Goal: Task Accomplishment & Management: Manage account settings

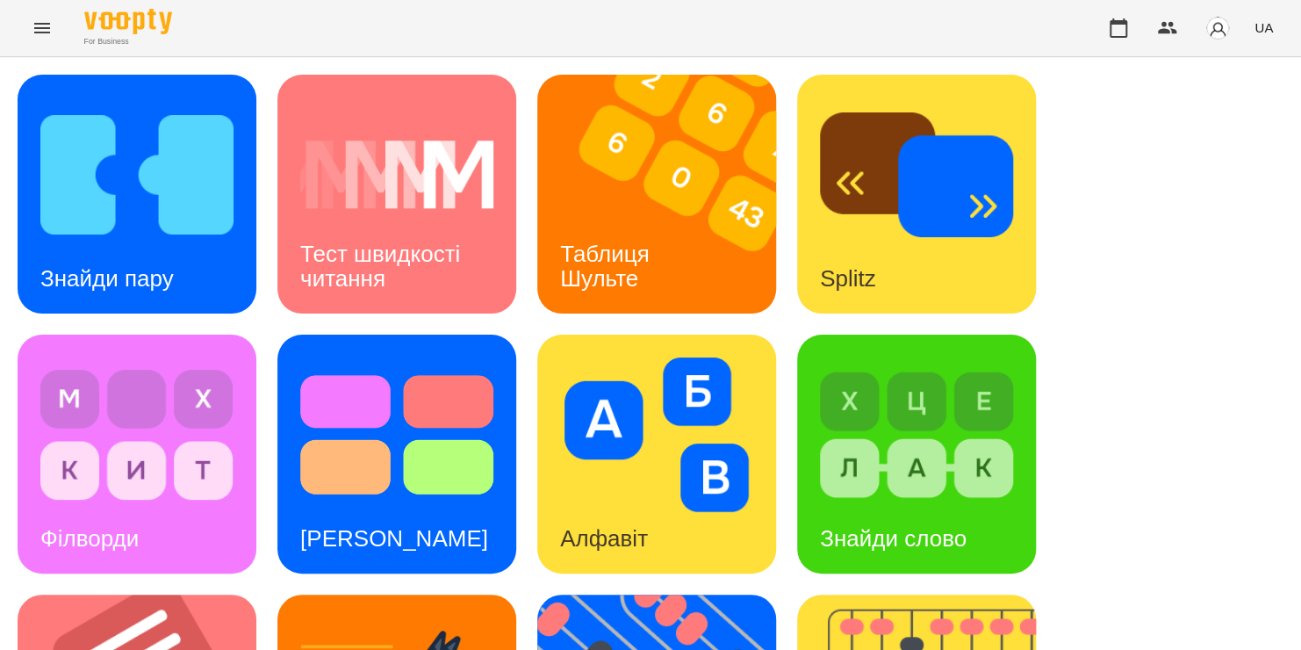
drag, startPoint x: 1141, startPoint y: 250, endPoint x: 1084, endPoint y: 292, distance: 70.4
drag, startPoint x: 1084, startPoint y: 292, endPoint x: 1125, endPoint y: 376, distance: 93.9
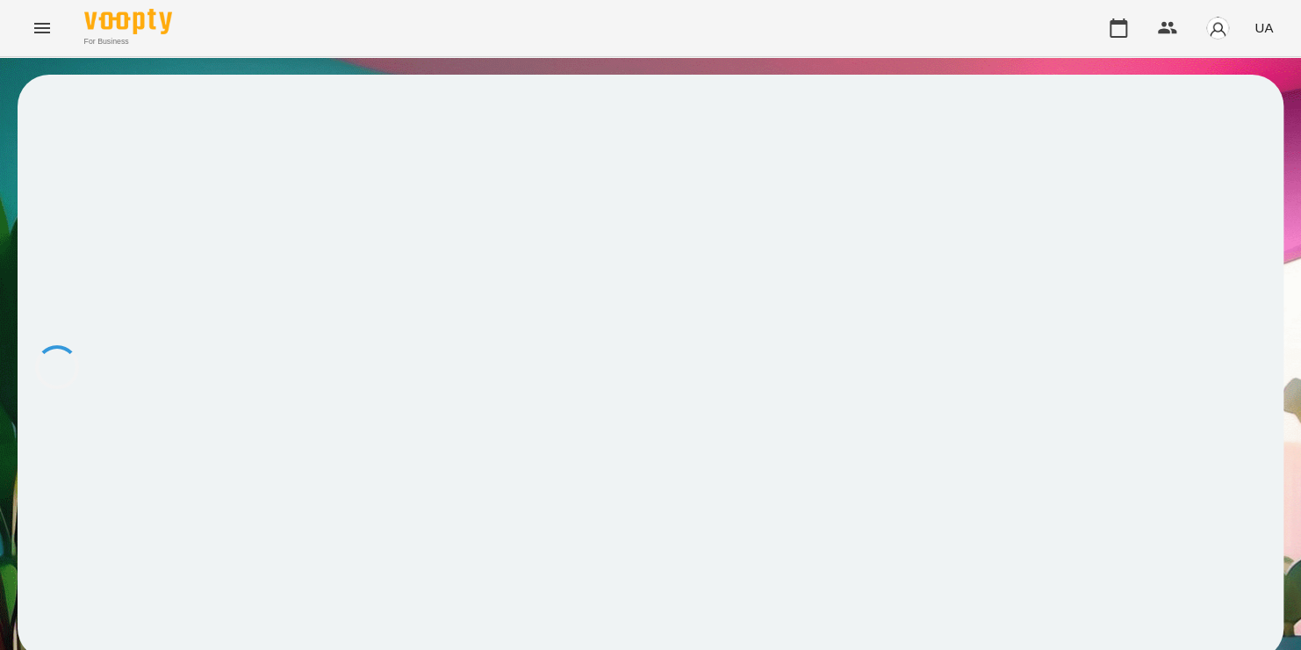
click at [811, 421] on div at bounding box center [651, 367] width 1266 height 585
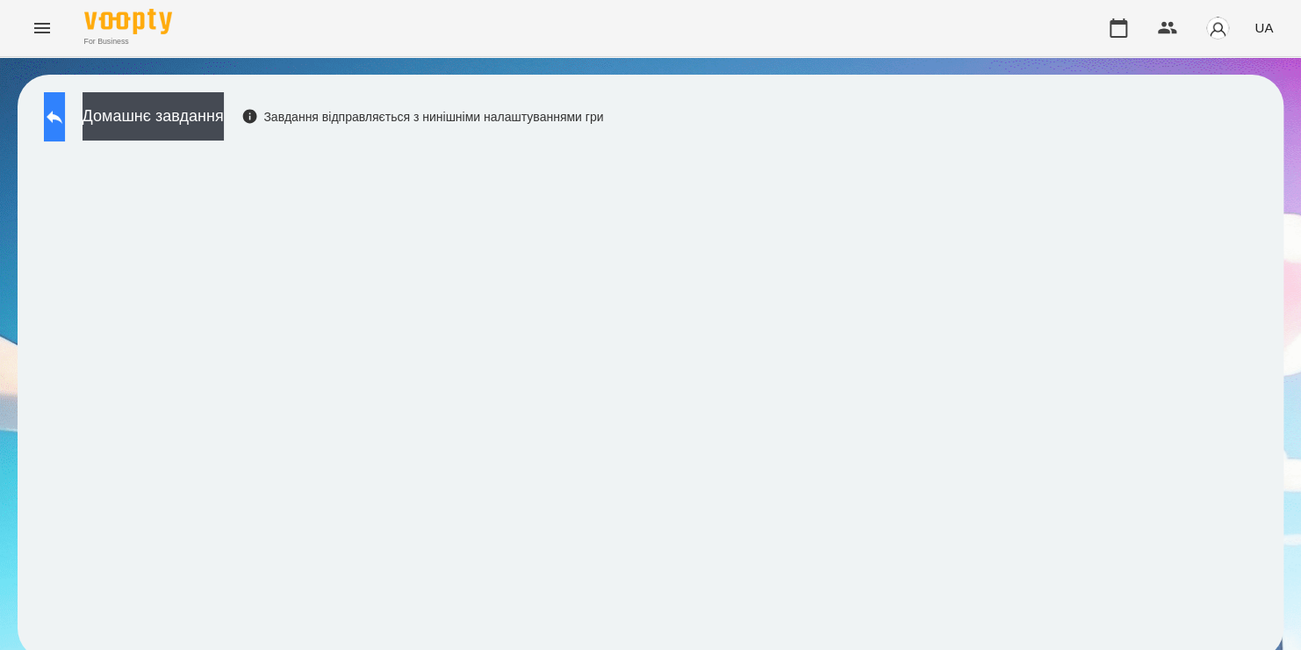
click at [65, 130] on button at bounding box center [54, 116] width 21 height 49
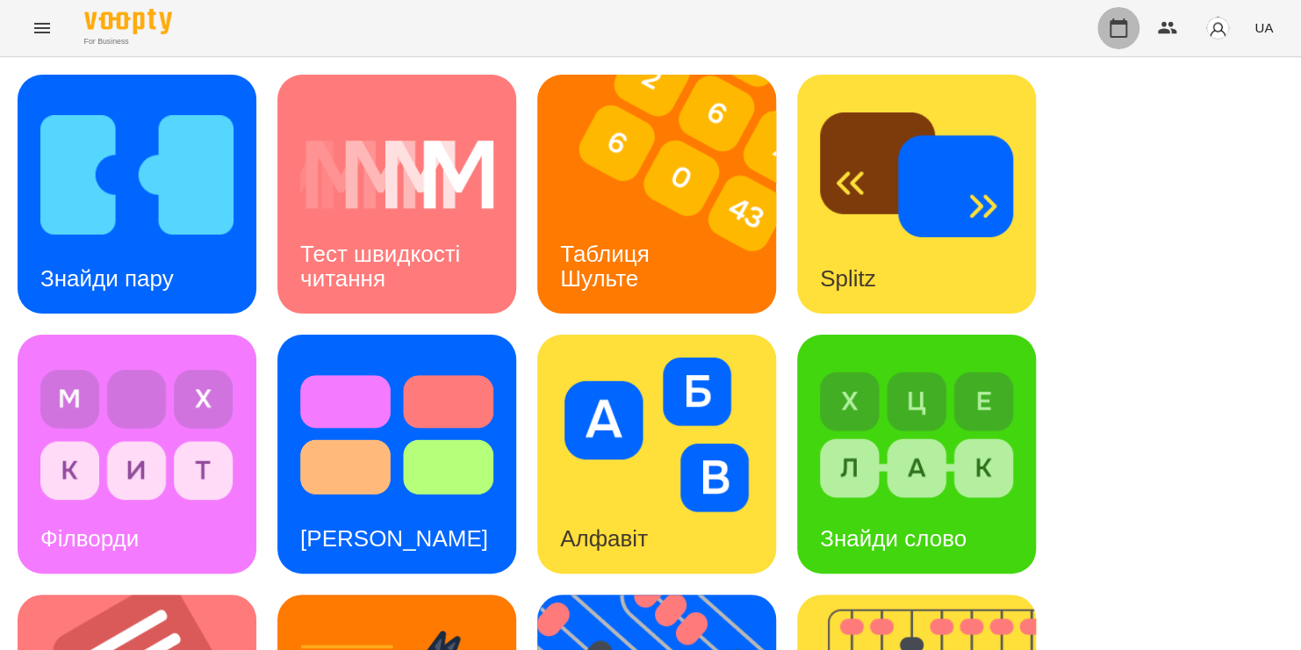
click at [1121, 32] on icon "button" at bounding box center [1118, 28] width 21 height 21
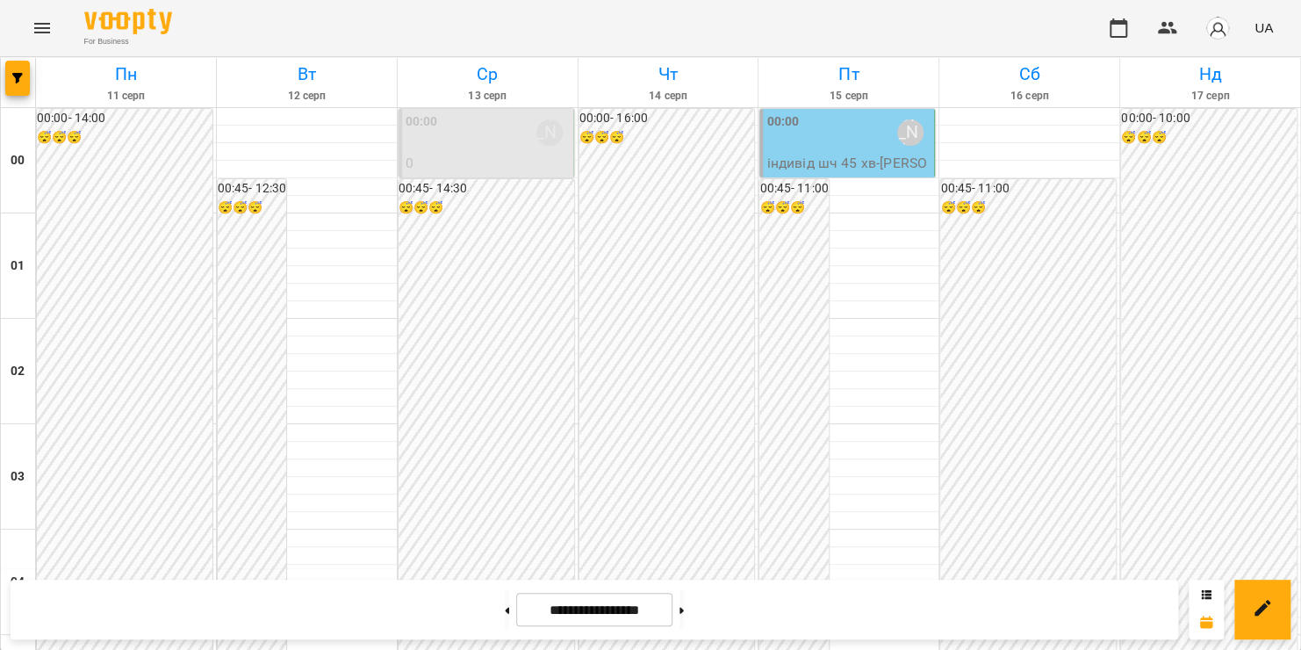
scroll to position [2065, 0]
click at [41, 30] on icon "Menu" at bounding box center [42, 28] width 21 height 21
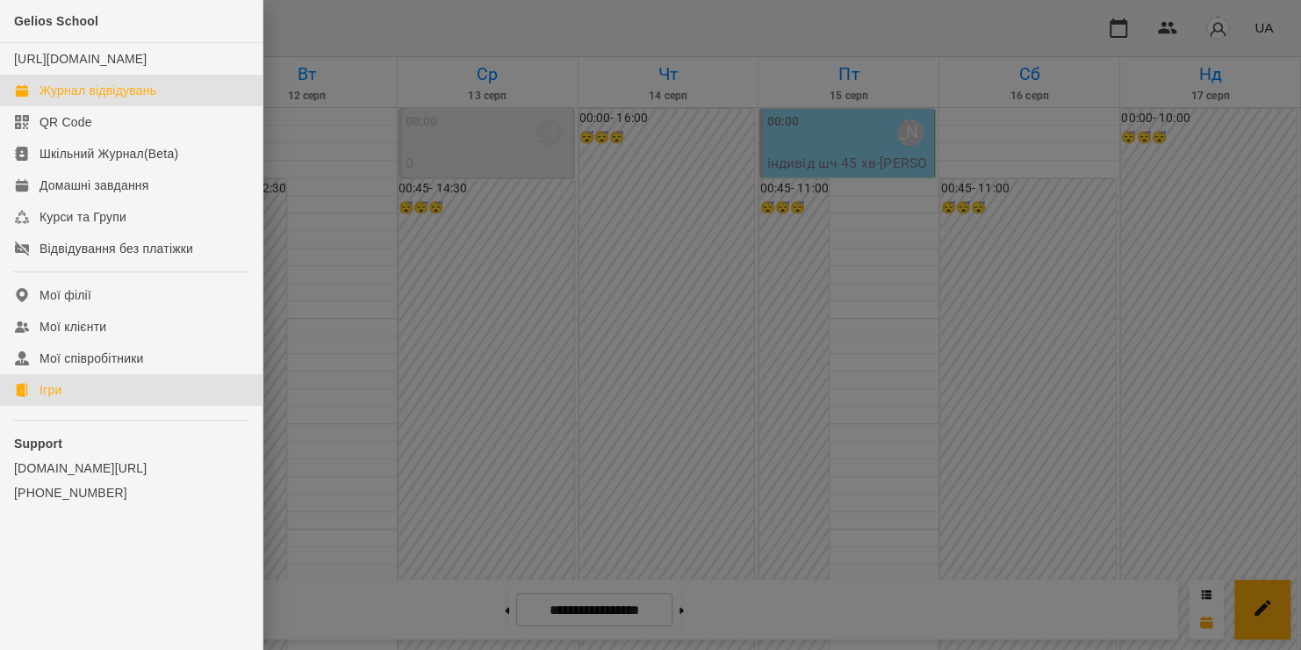
click at [71, 404] on link "Ігри" at bounding box center [131, 390] width 263 height 32
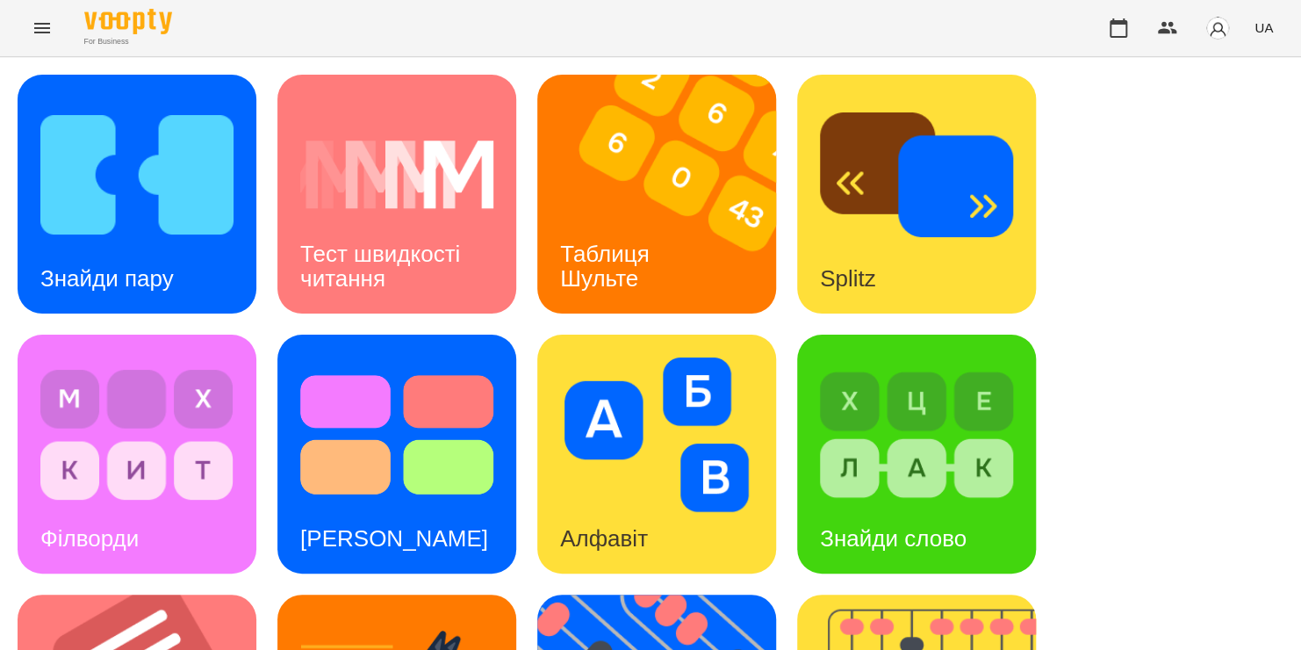
scroll to position [604, 0]
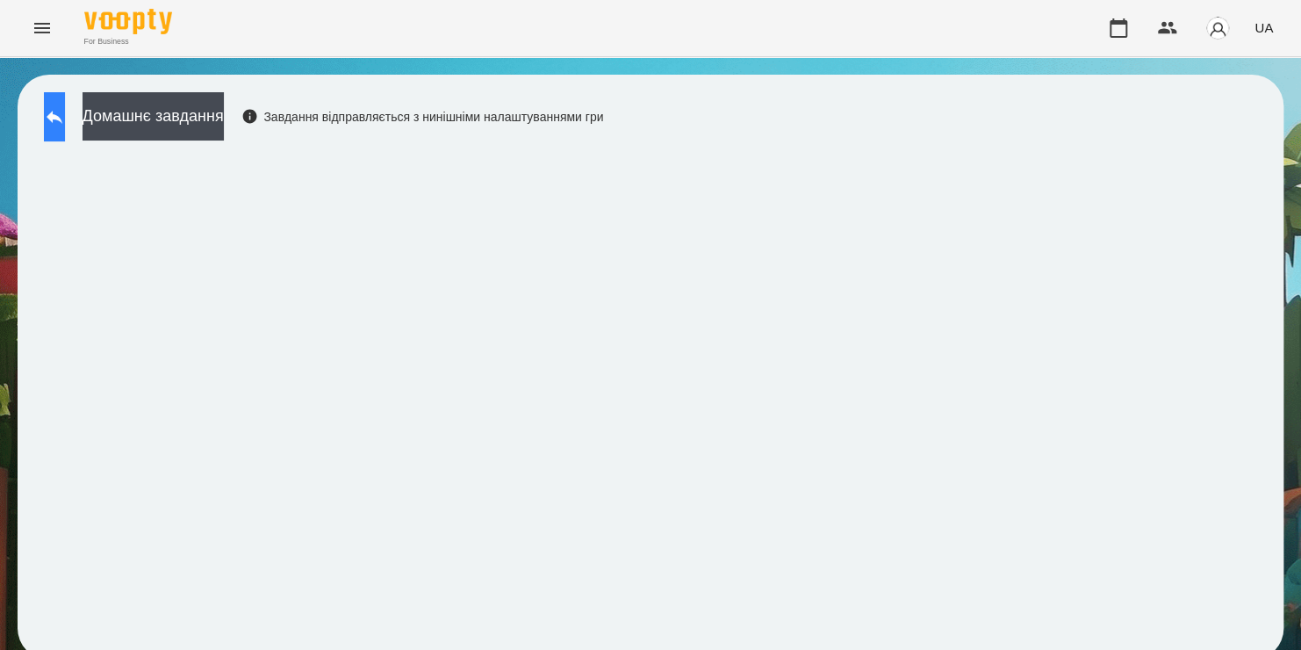
click at [61, 105] on button at bounding box center [54, 116] width 21 height 49
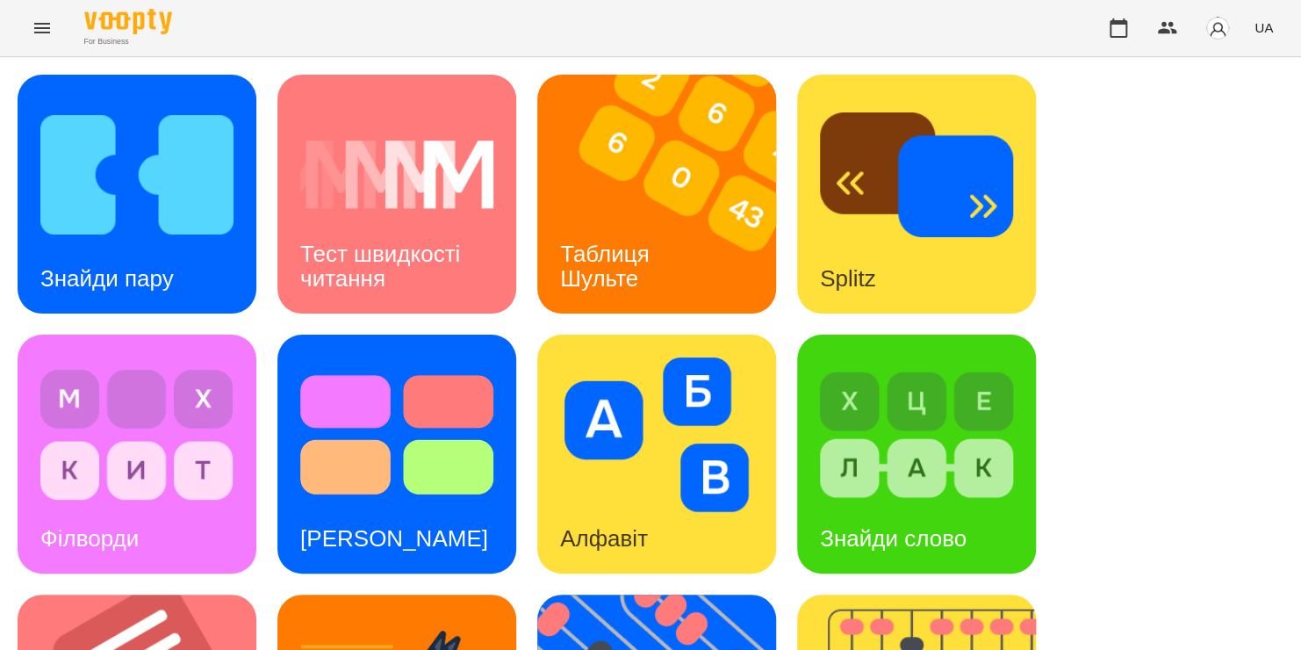
scroll to position [512, 0]
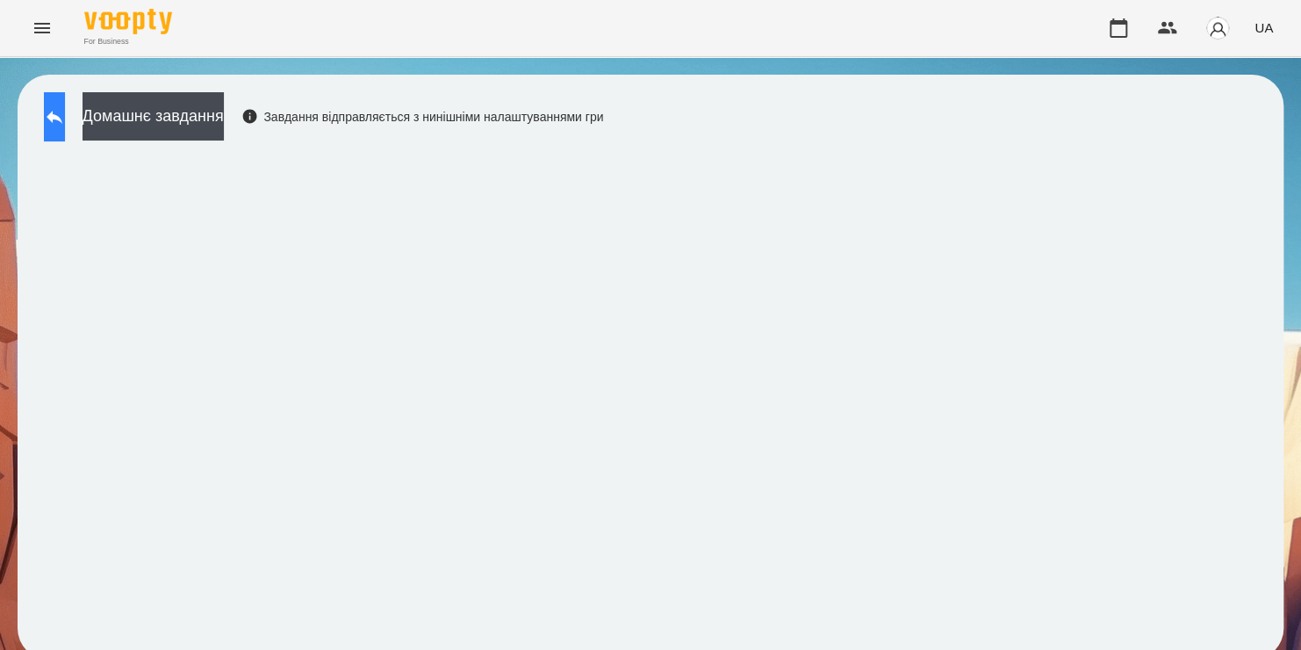
click at [65, 105] on button at bounding box center [54, 116] width 21 height 49
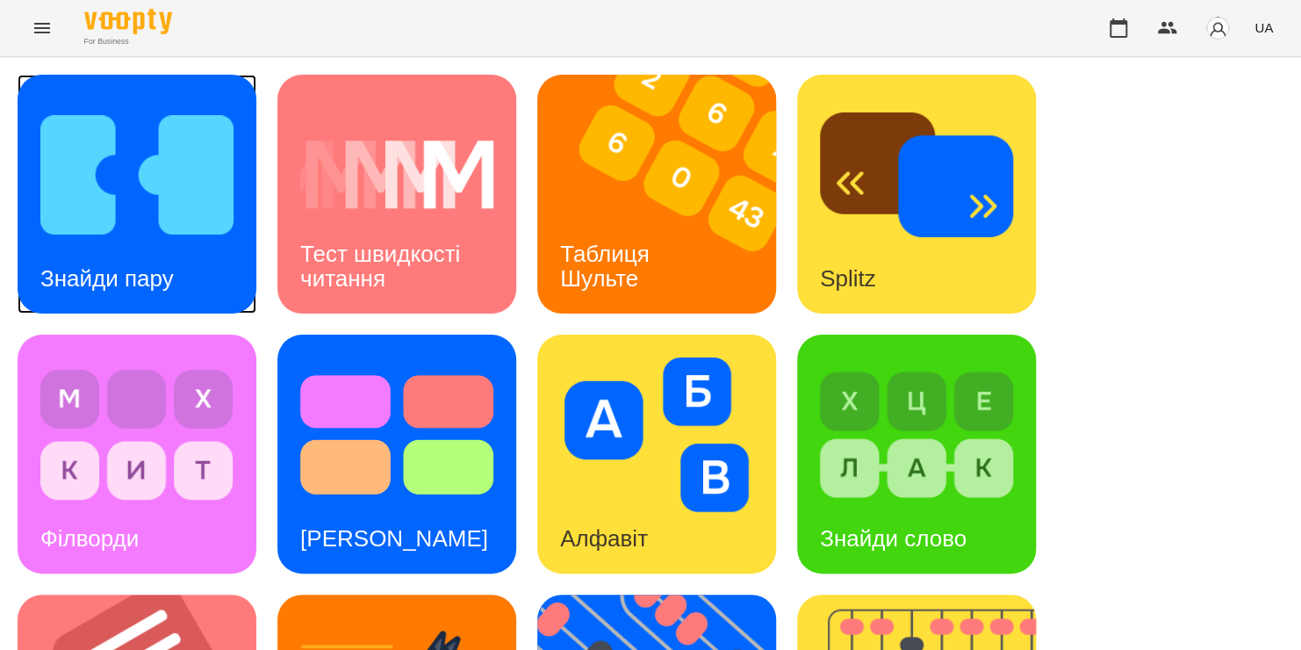
click at [65, 155] on img at bounding box center [136, 174] width 193 height 155
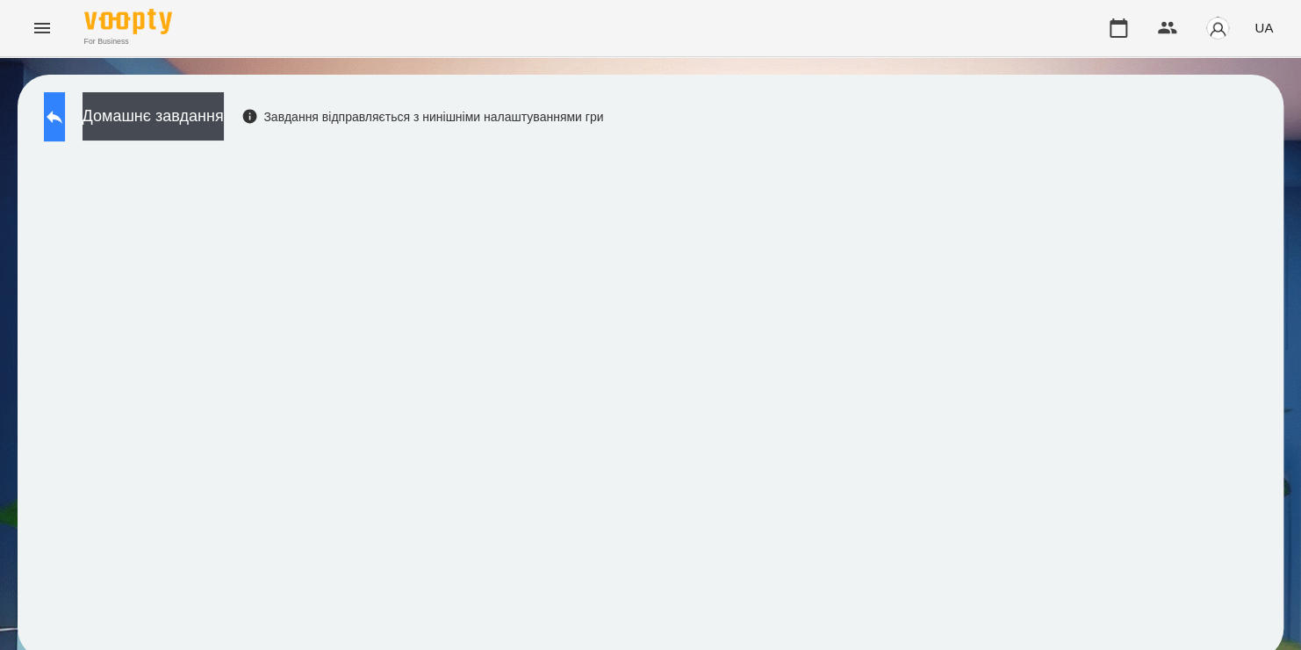
click at [65, 135] on button at bounding box center [54, 116] width 21 height 49
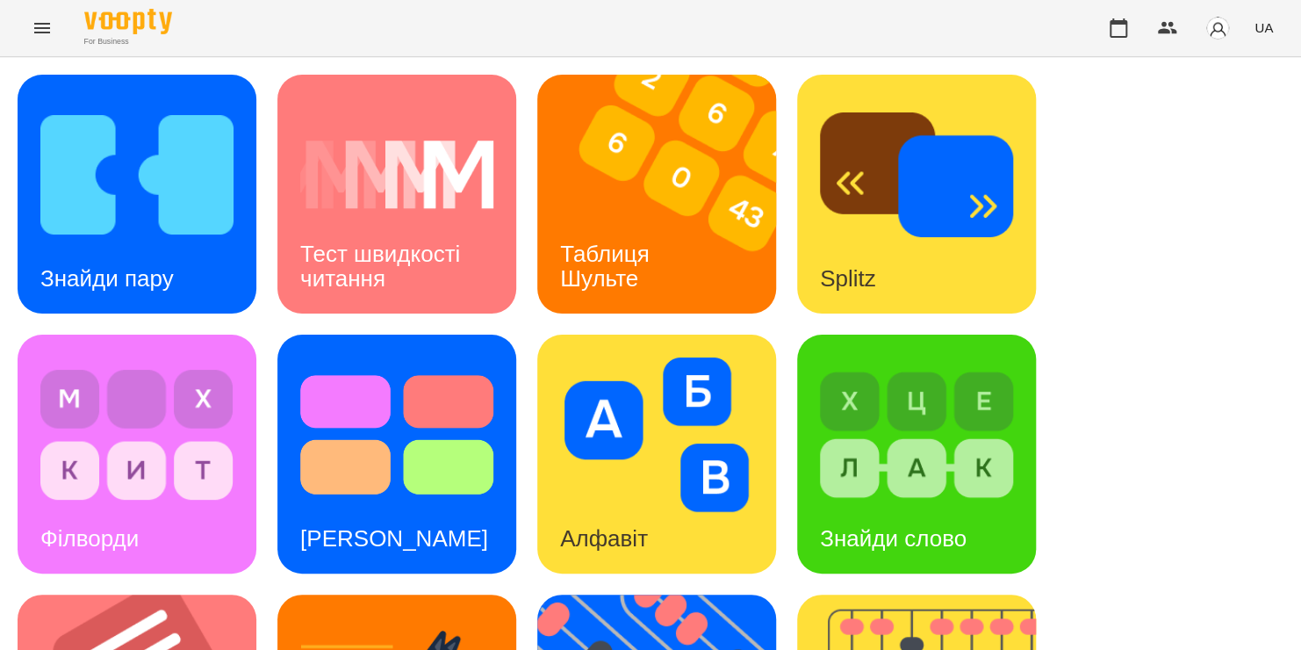
scroll to position [615, 0]
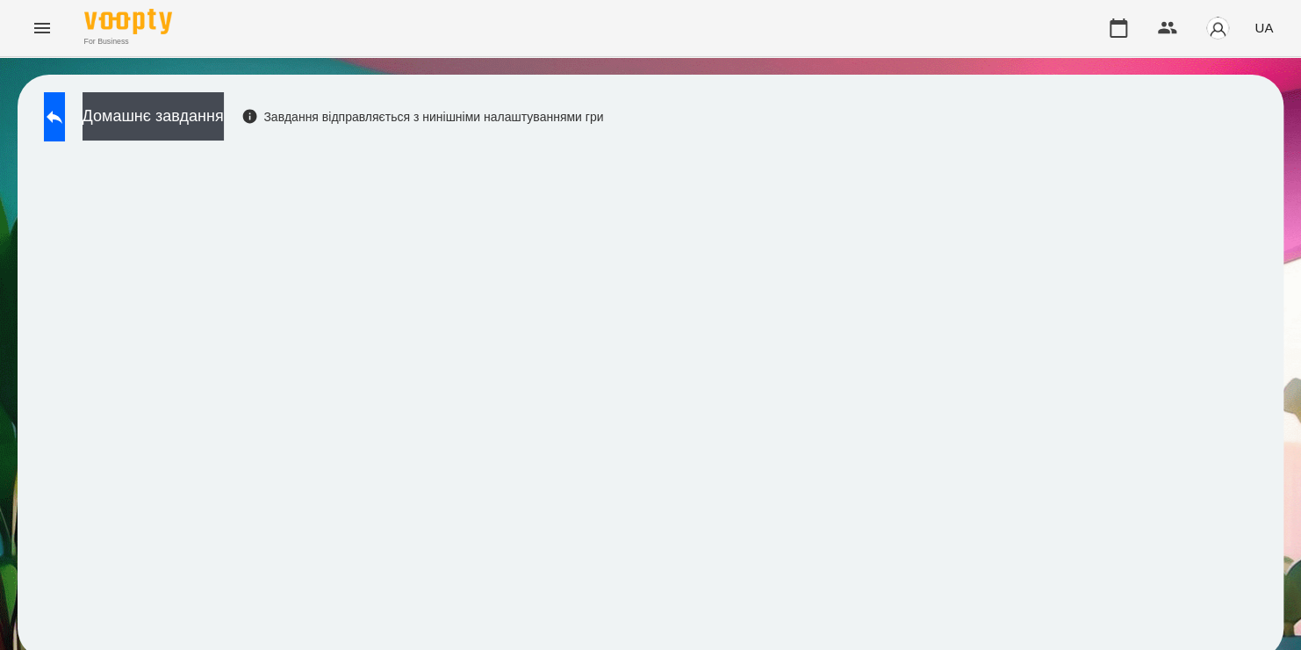
scroll to position [10, 0]
click at [62, 111] on icon at bounding box center [55, 117] width 16 height 13
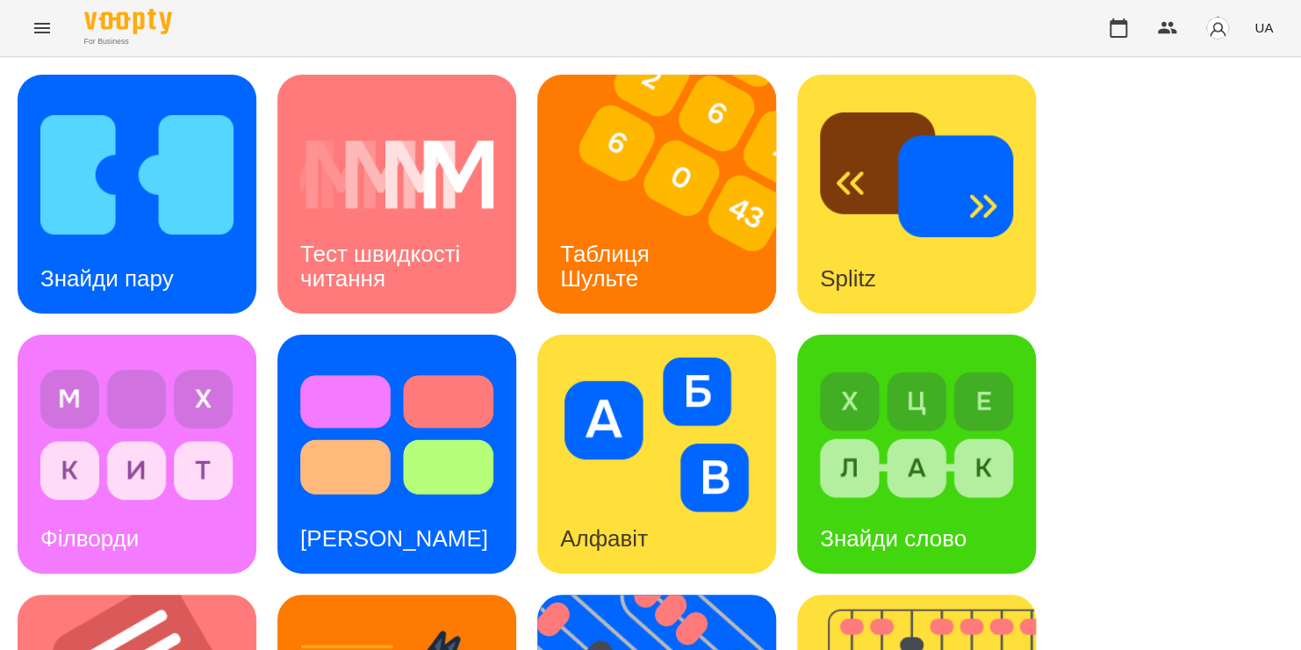
scroll to position [435, 0]
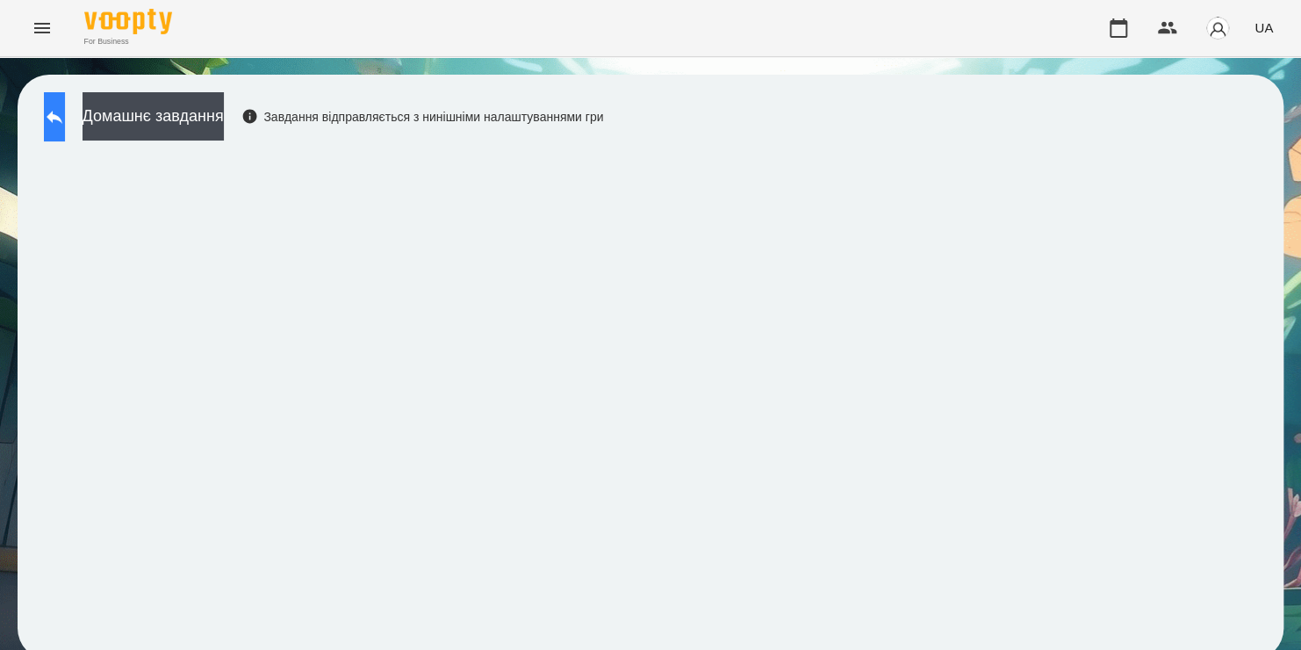
click at [65, 116] on button at bounding box center [54, 116] width 21 height 49
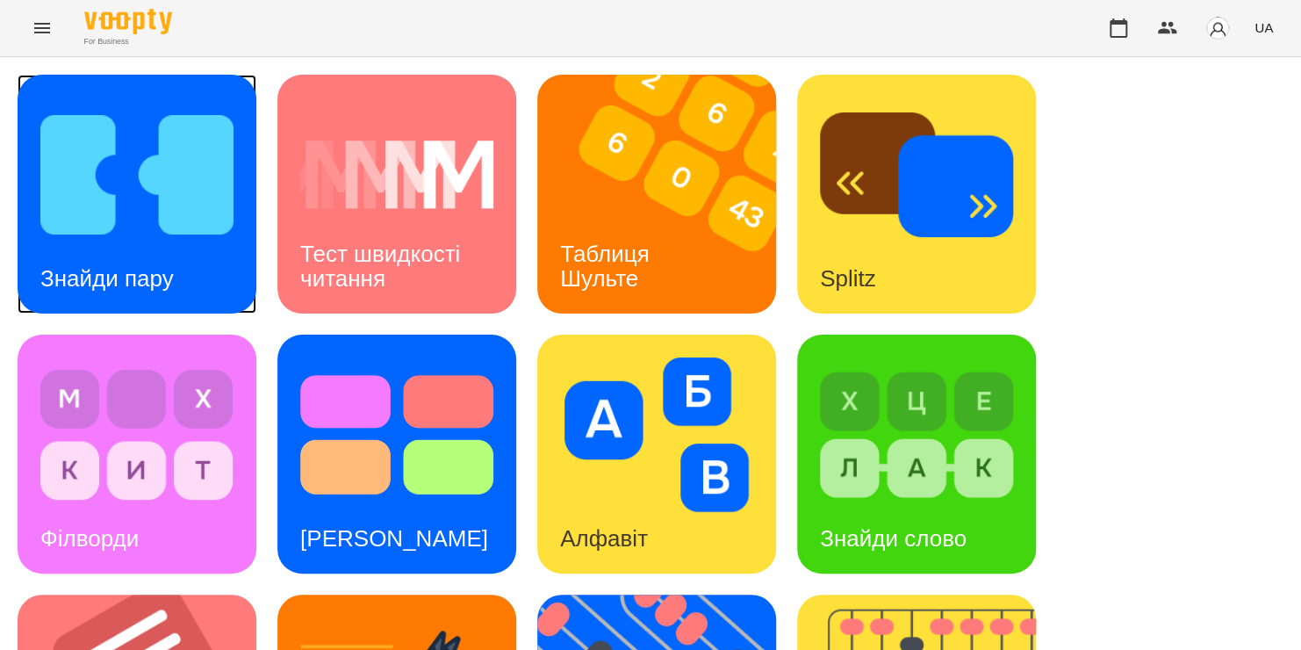
click at [108, 265] on h3 "Знайди пару" at bounding box center [106, 278] width 133 height 26
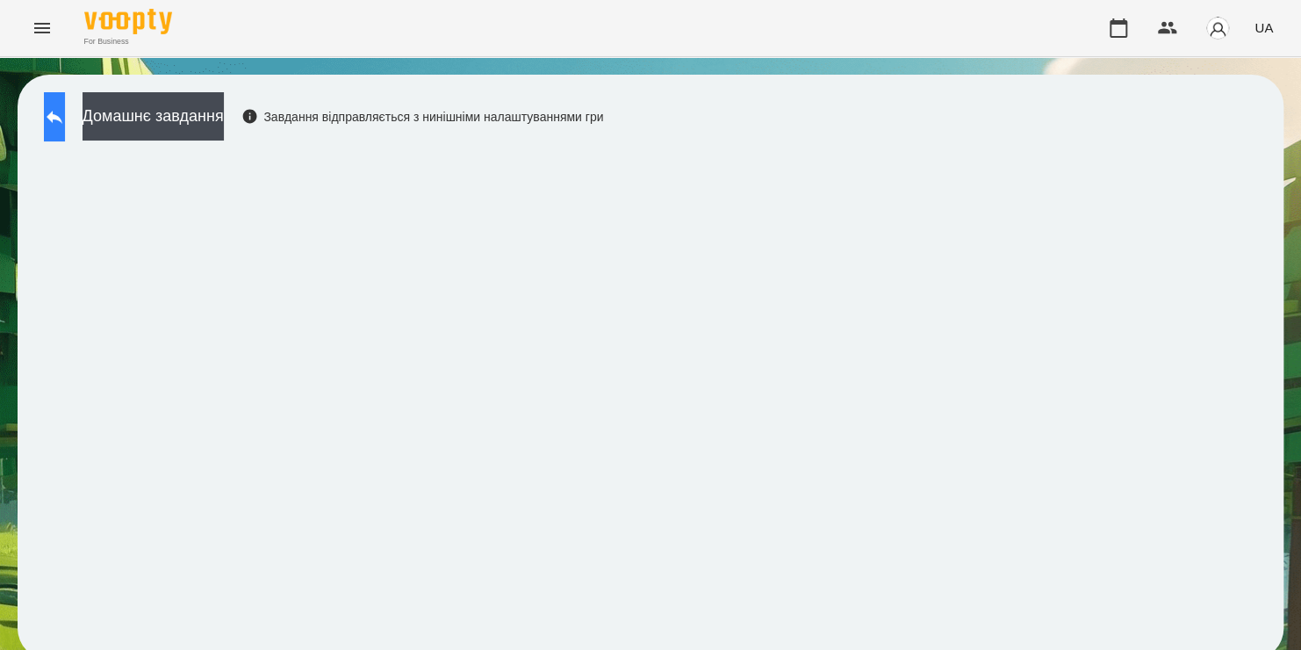
click at [64, 123] on icon at bounding box center [54, 116] width 21 height 21
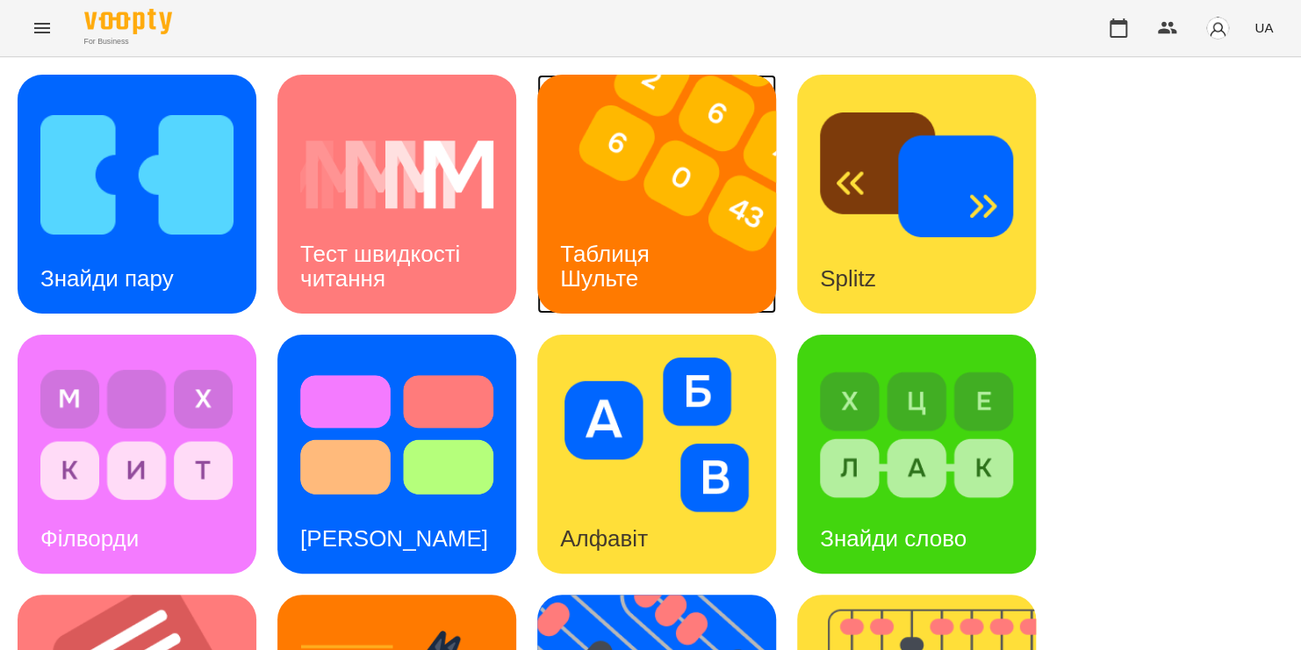
click at [587, 193] on img at bounding box center [667, 194] width 261 height 239
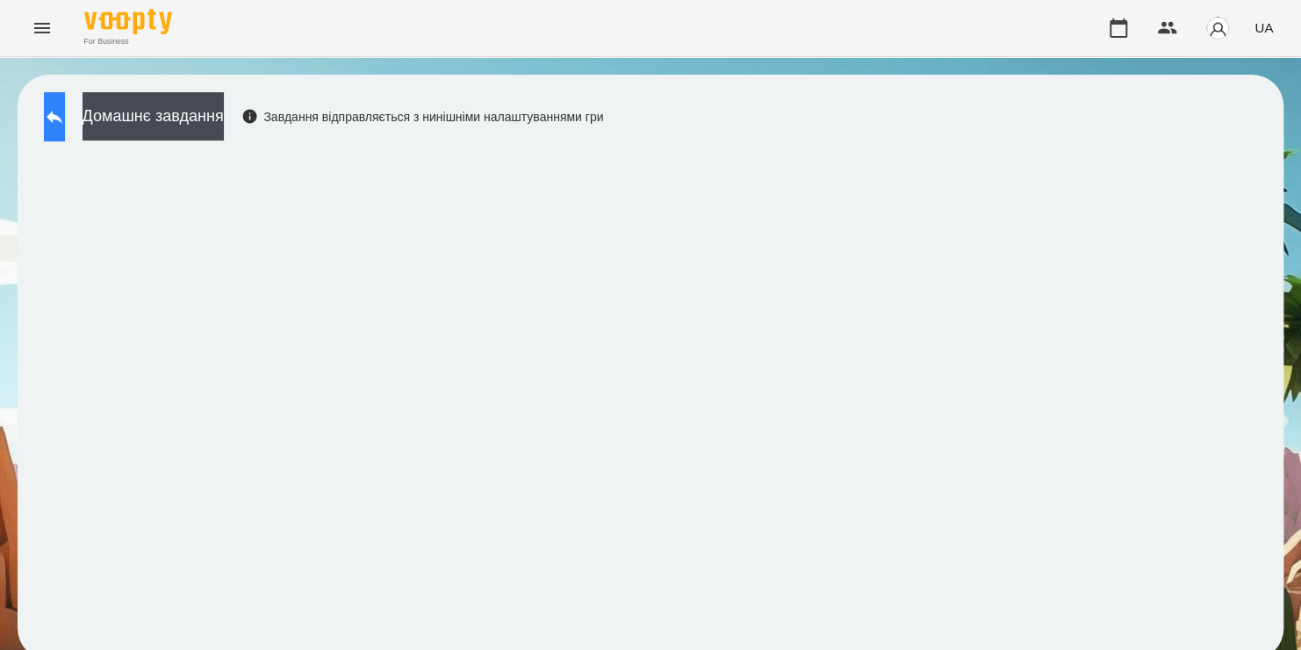
click at [65, 135] on button at bounding box center [54, 116] width 21 height 49
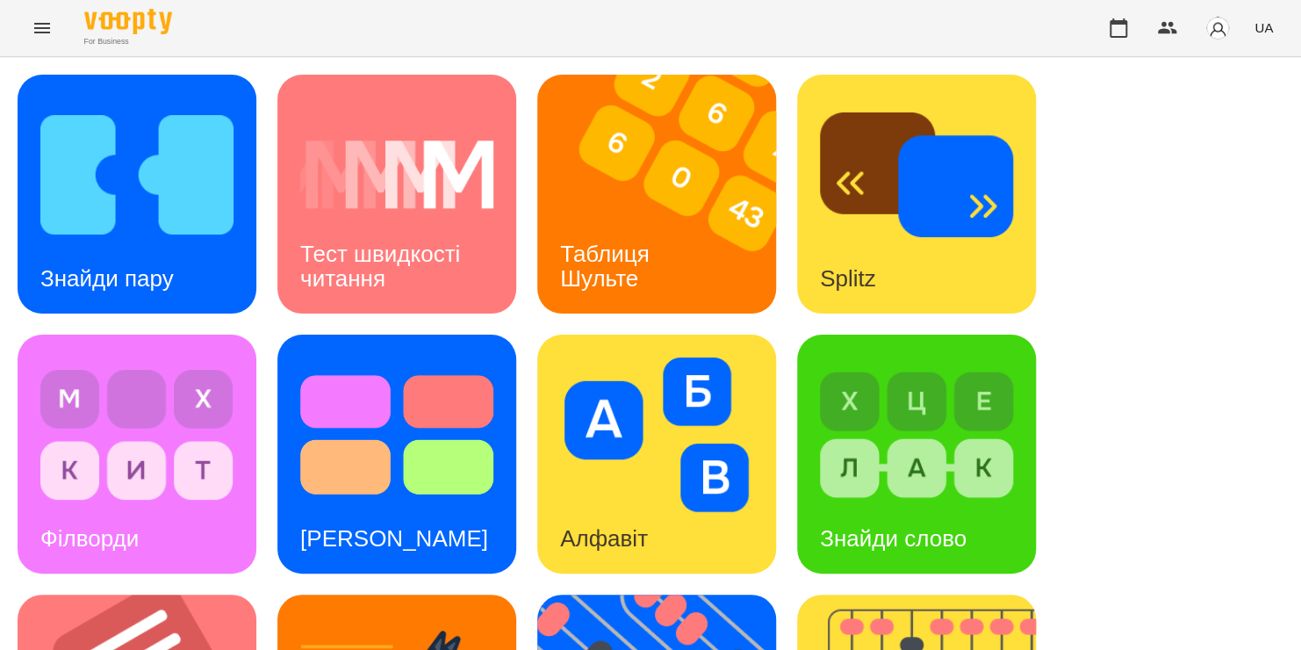
scroll to position [334, 0]
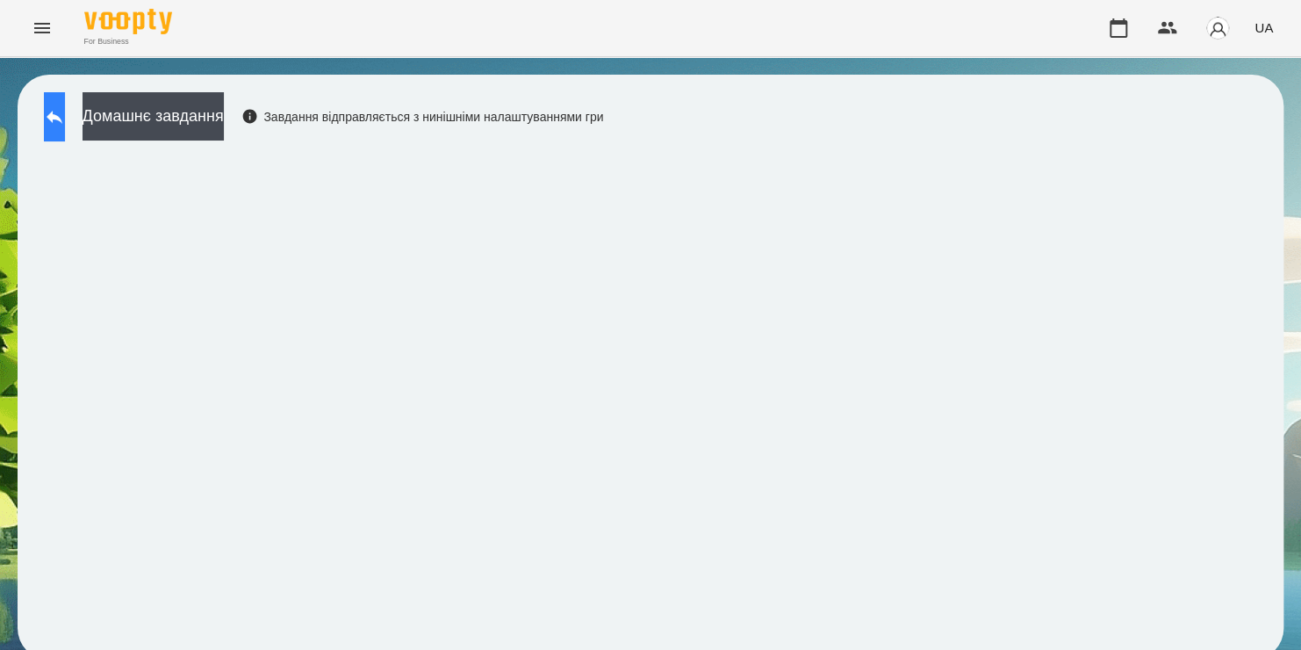
click at [59, 109] on button at bounding box center [54, 116] width 21 height 49
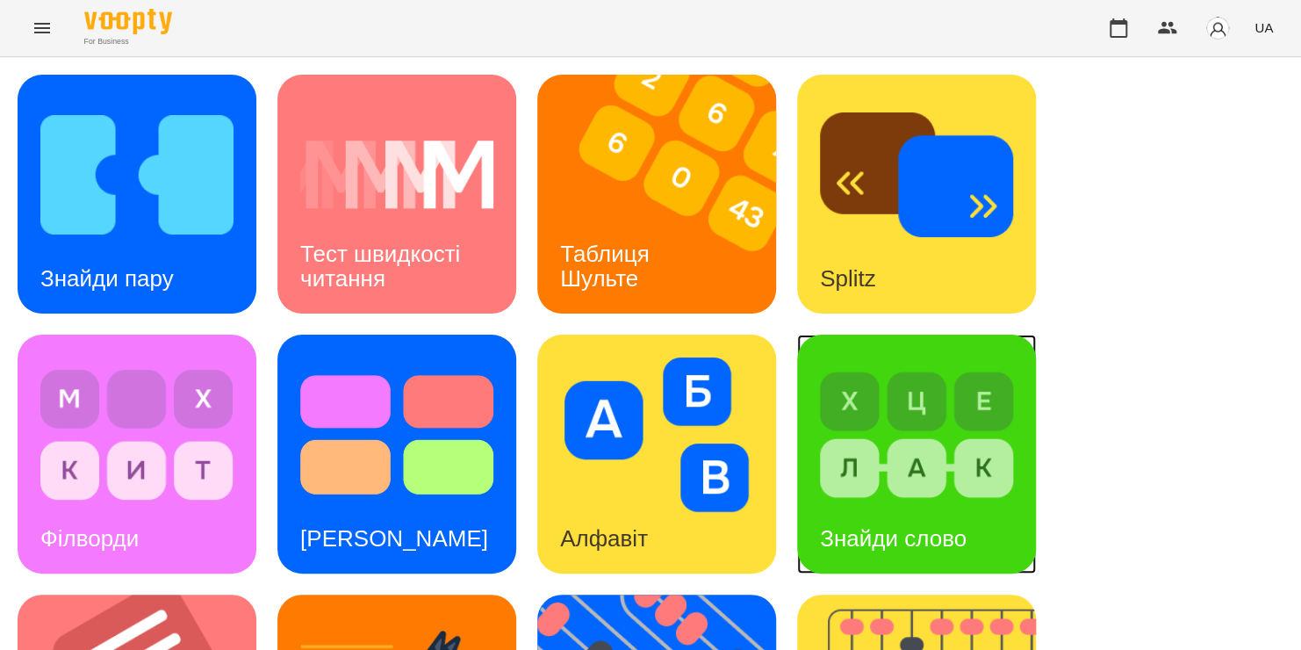
click at [908, 480] on img at bounding box center [916, 434] width 193 height 155
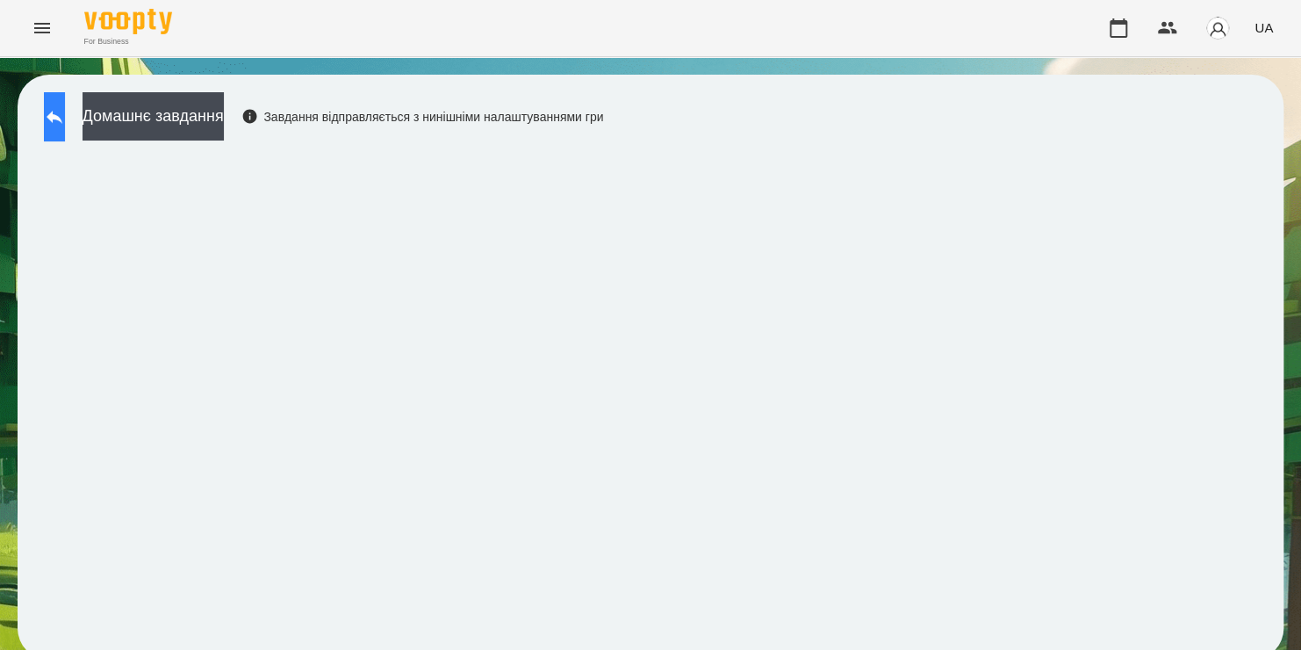
click at [62, 116] on icon at bounding box center [55, 117] width 16 height 13
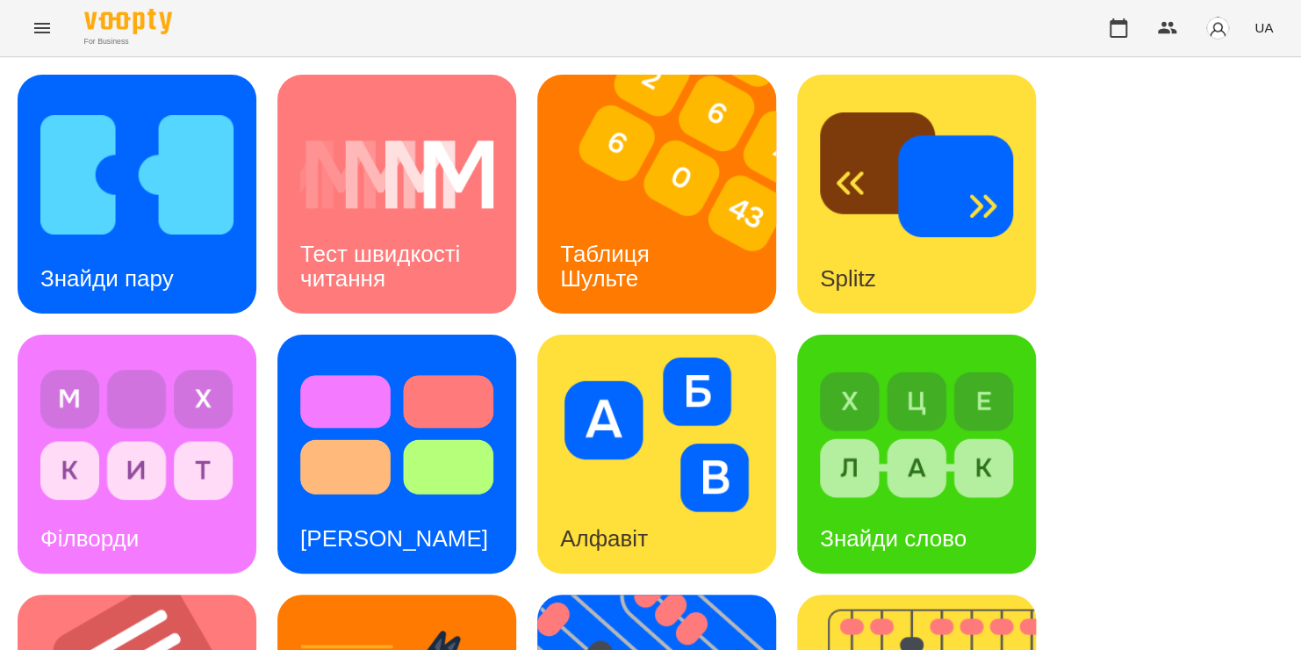
scroll to position [720, 0]
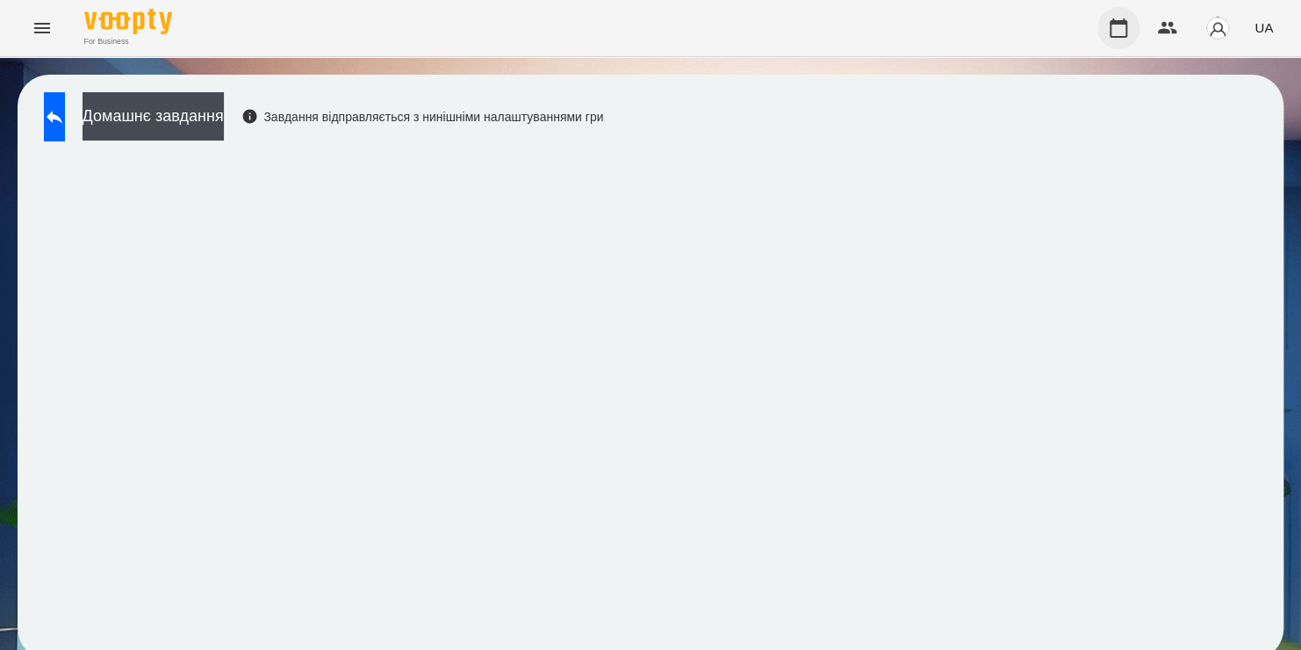
click at [1107, 35] on button "button" at bounding box center [1119, 28] width 42 height 42
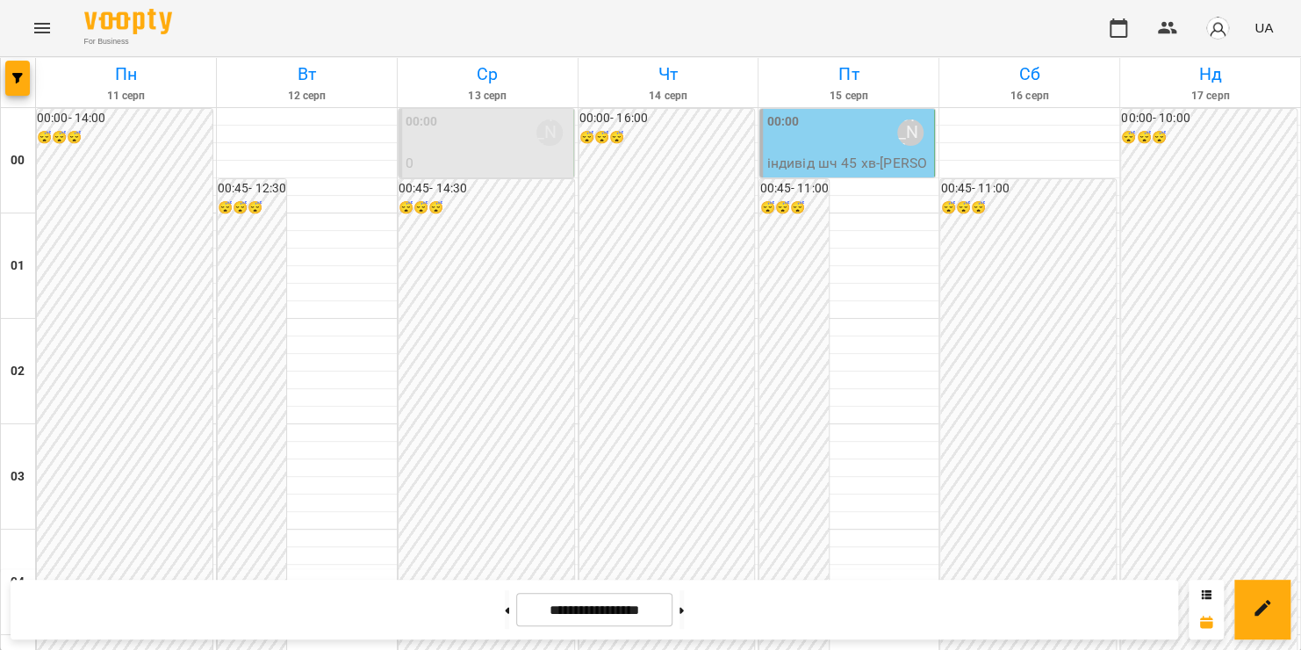
scroll to position [2065, 0]
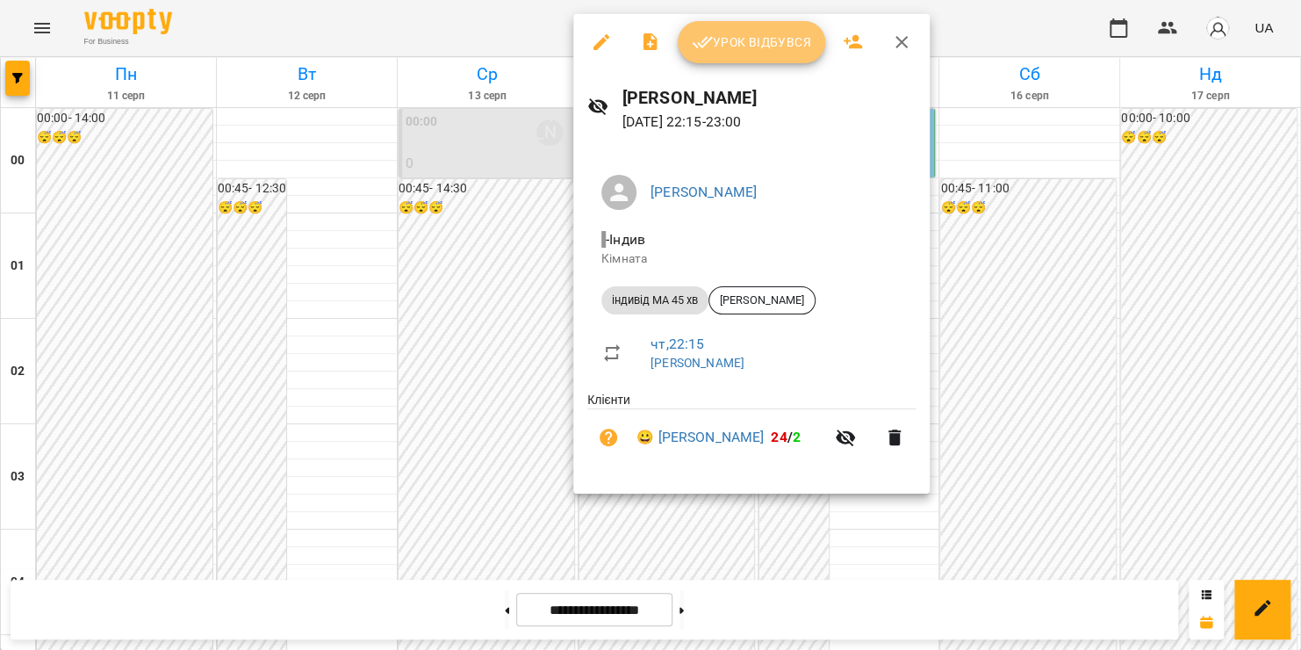
click at [776, 60] on button "Урок відбувся" at bounding box center [752, 42] width 148 height 42
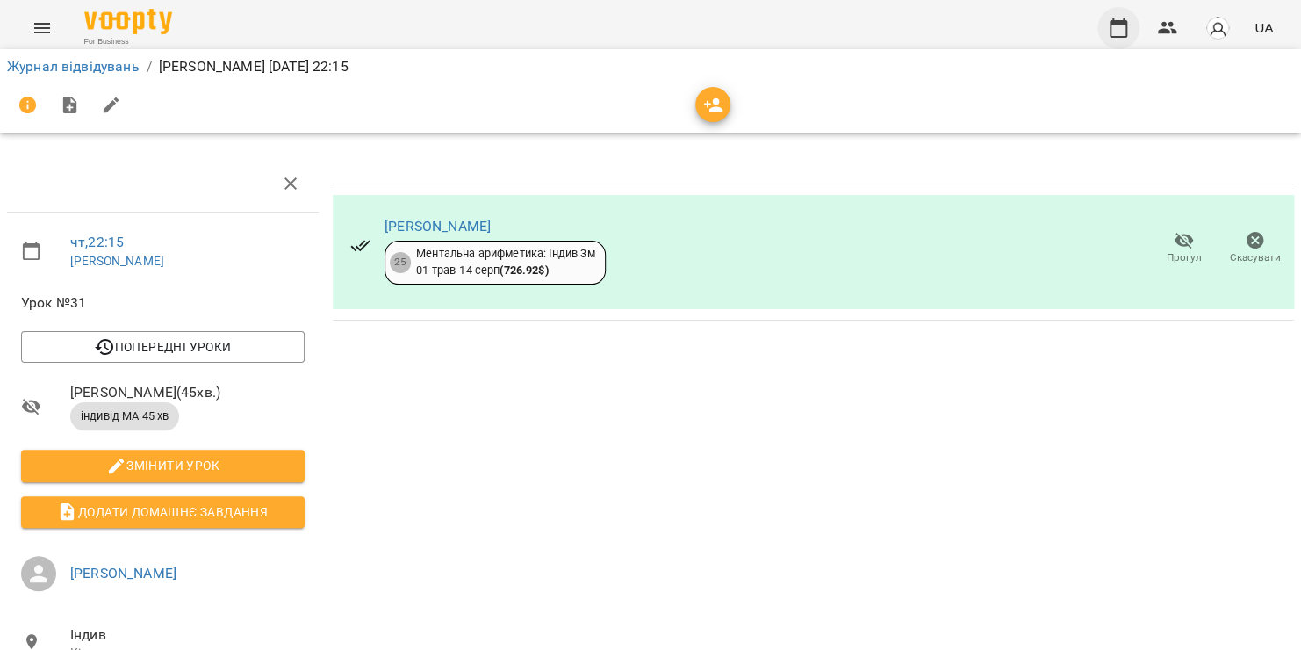
click at [1114, 21] on icon "button" at bounding box center [1119, 27] width 18 height 19
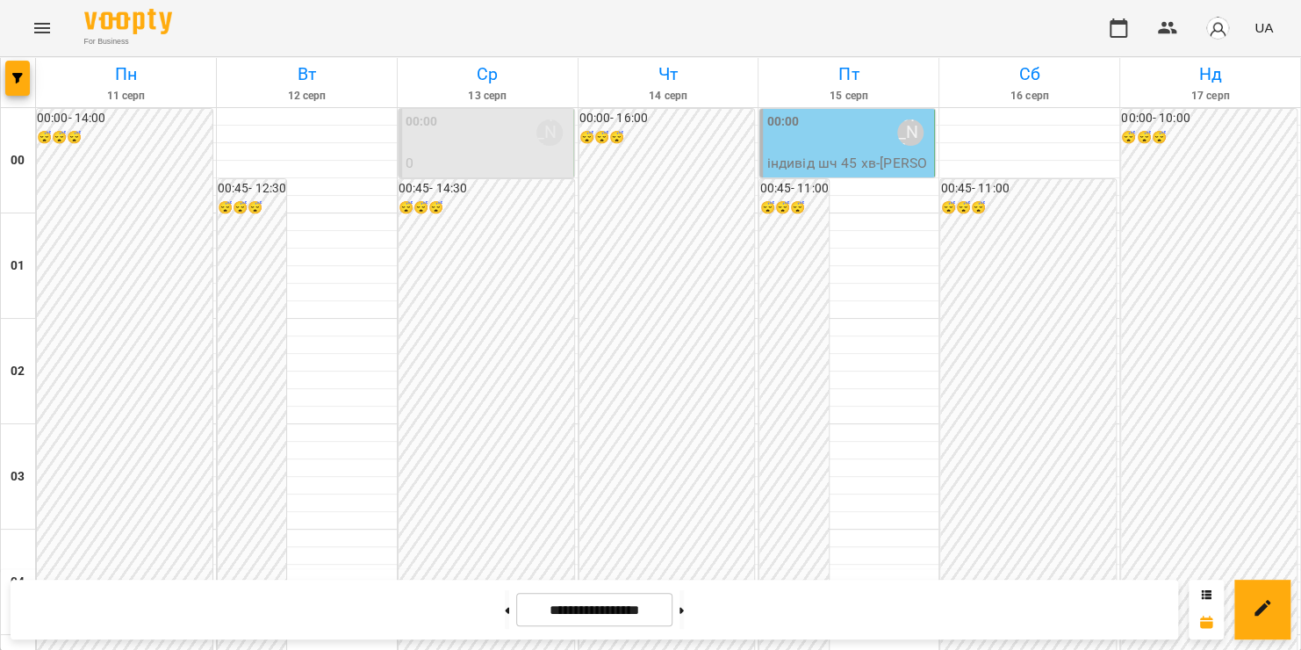
scroll to position [2065, 0]
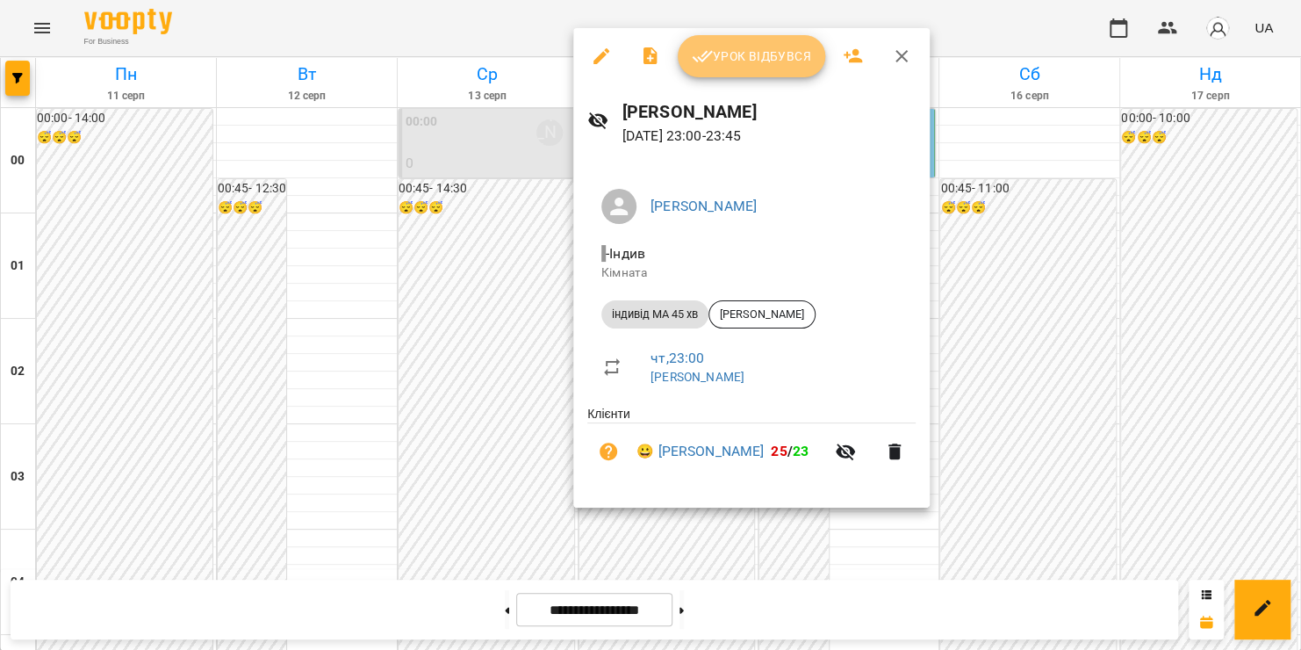
click at [780, 66] on span "Урок відбувся" at bounding box center [751, 56] width 119 height 21
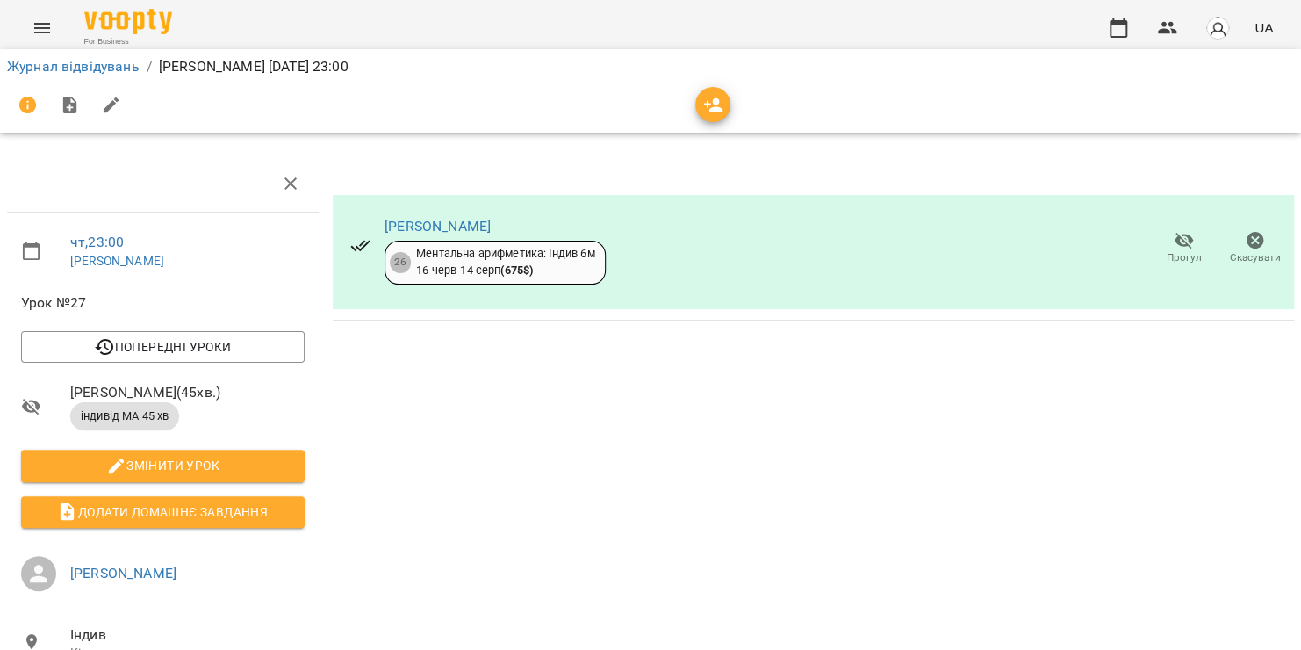
click at [134, 186] on div at bounding box center [163, 183] width 312 height 56
click at [45, 27] on icon "Menu" at bounding box center [42, 28] width 16 height 11
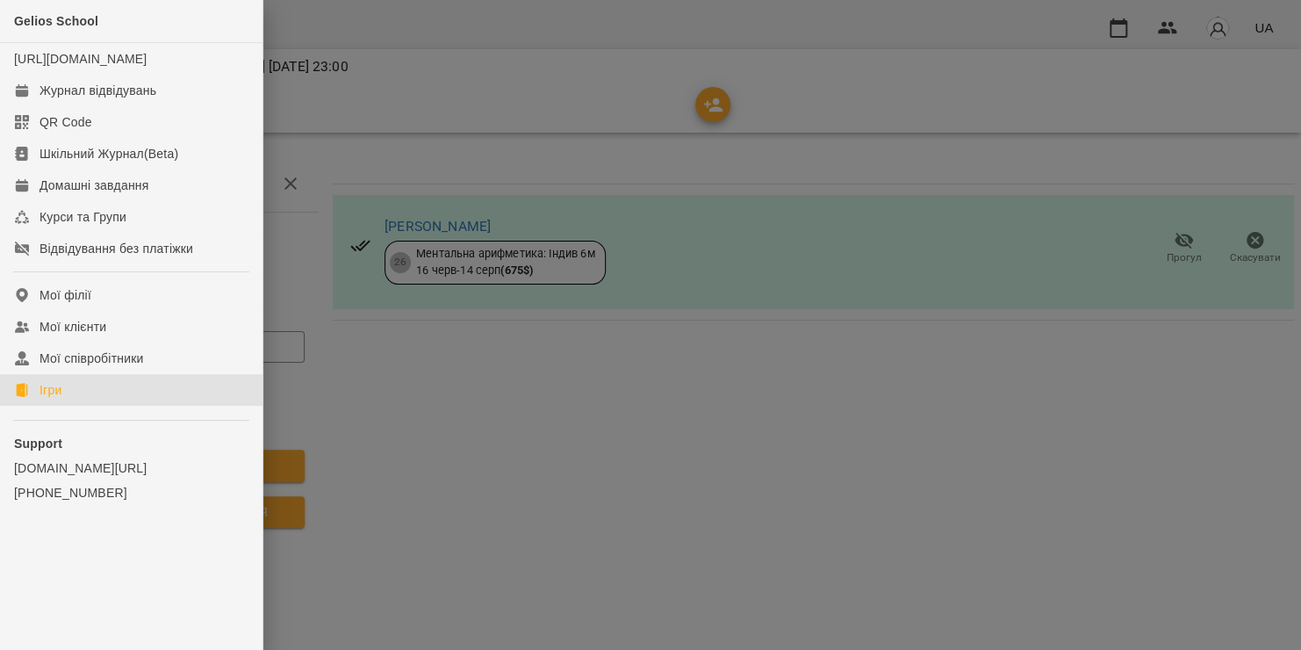
click at [50, 399] on div "Ігри" at bounding box center [51, 390] width 22 height 18
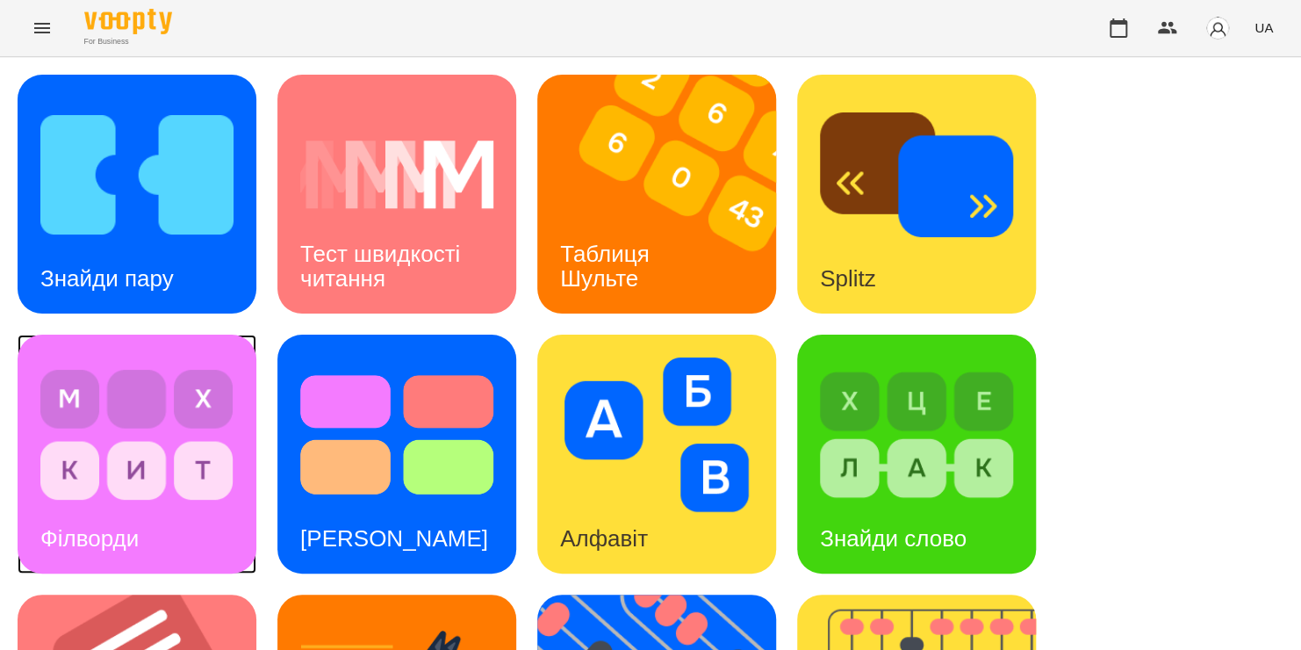
click at [175, 472] on img at bounding box center [136, 434] width 193 height 155
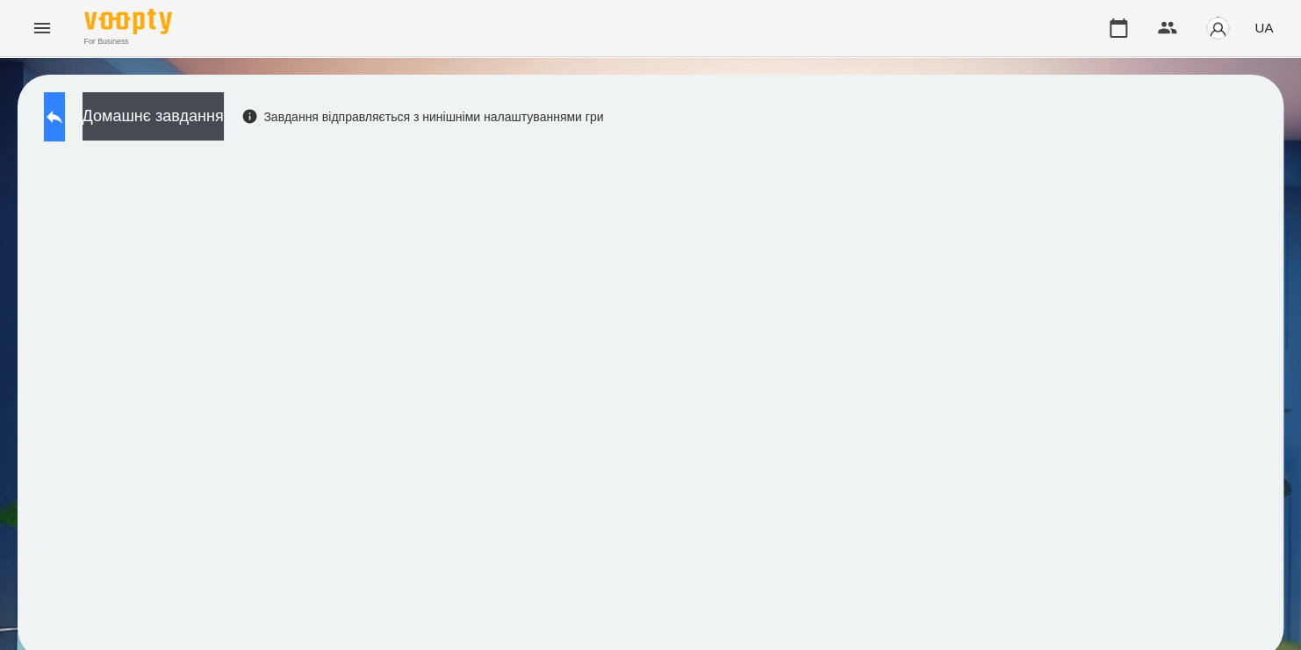
click at [65, 125] on button at bounding box center [54, 116] width 21 height 49
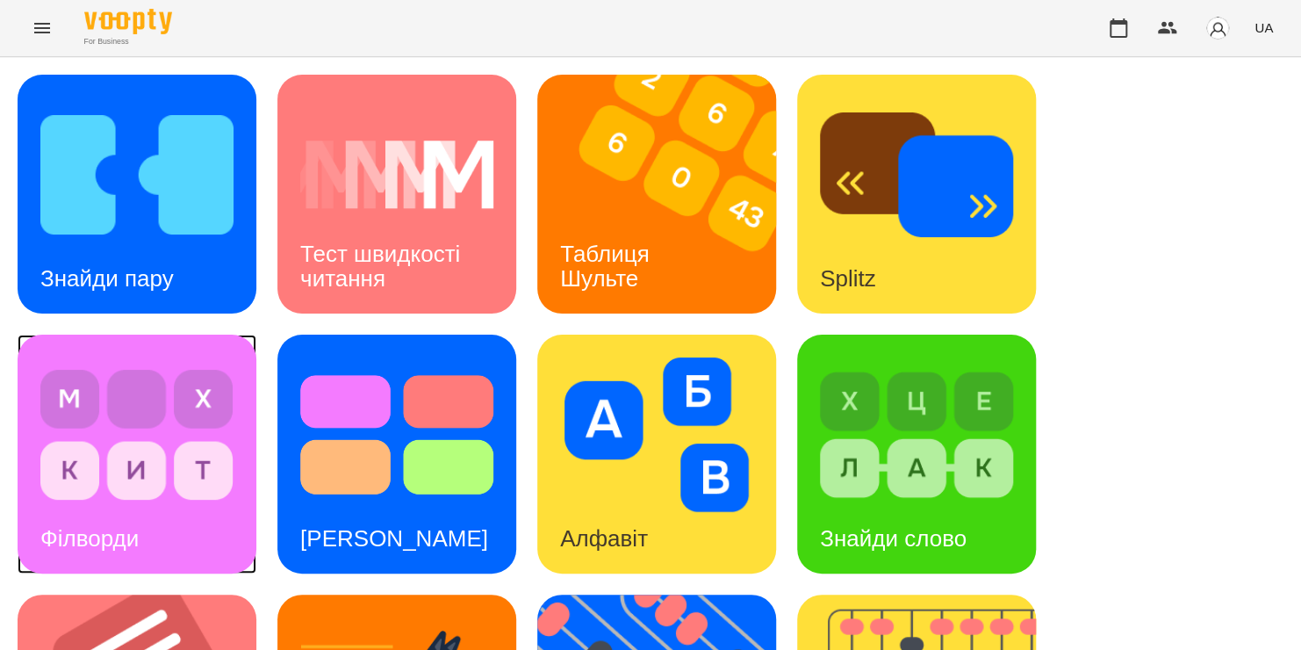
click at [106, 464] on img at bounding box center [136, 434] width 193 height 155
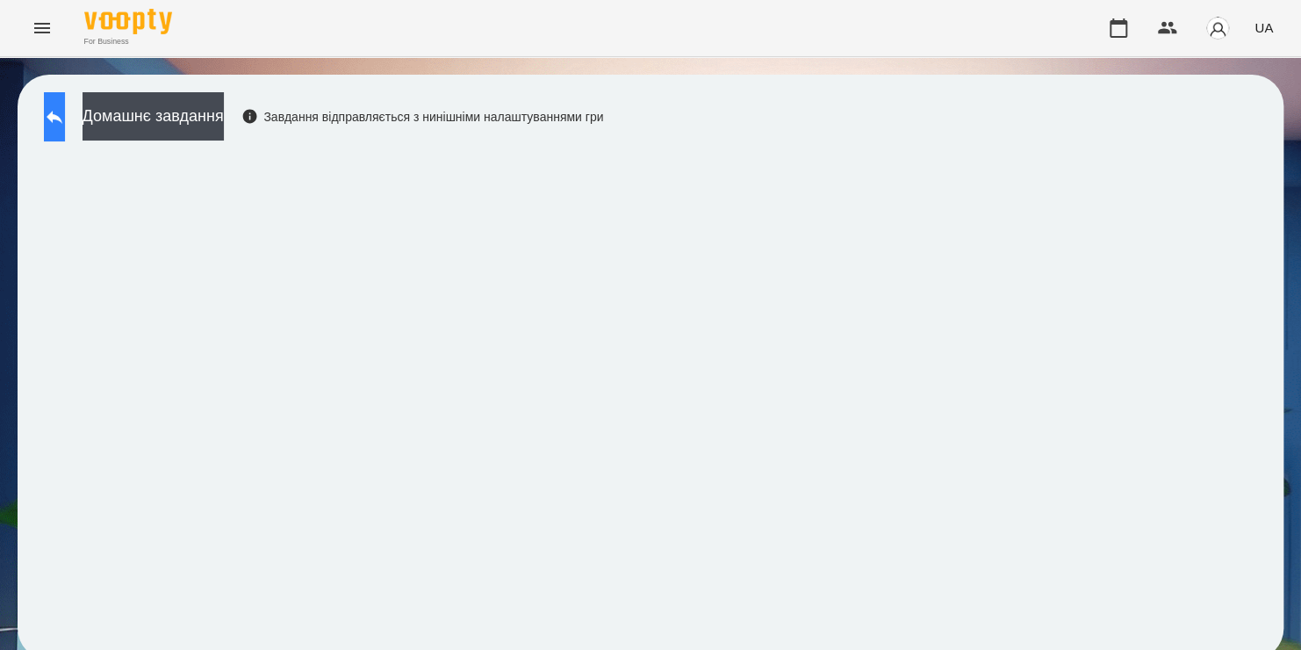
click at [65, 123] on icon at bounding box center [54, 116] width 21 height 21
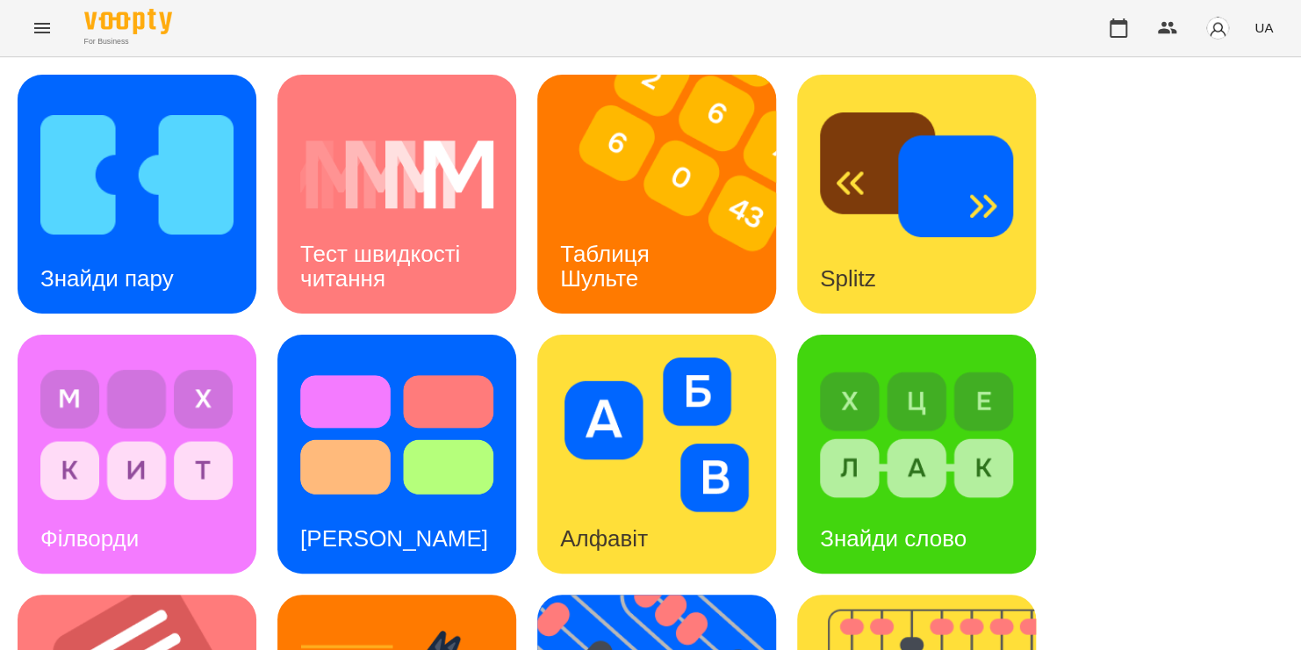
scroll to position [335, 0]
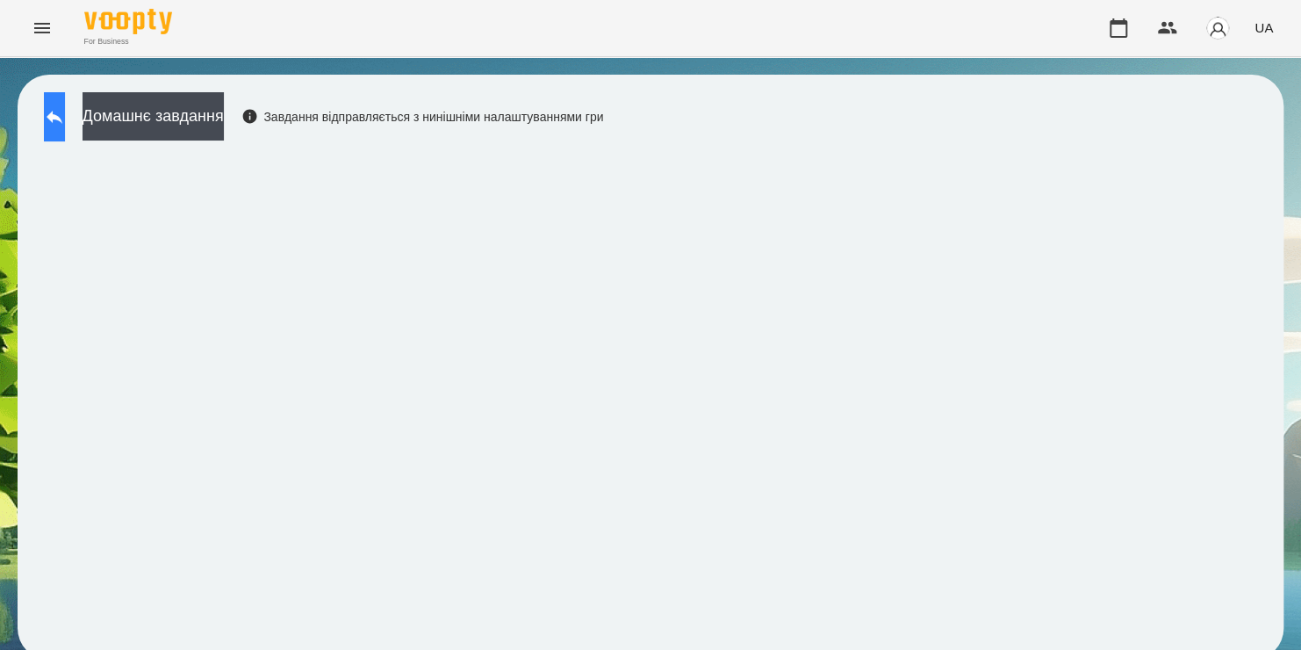
click at [65, 110] on button at bounding box center [54, 116] width 21 height 49
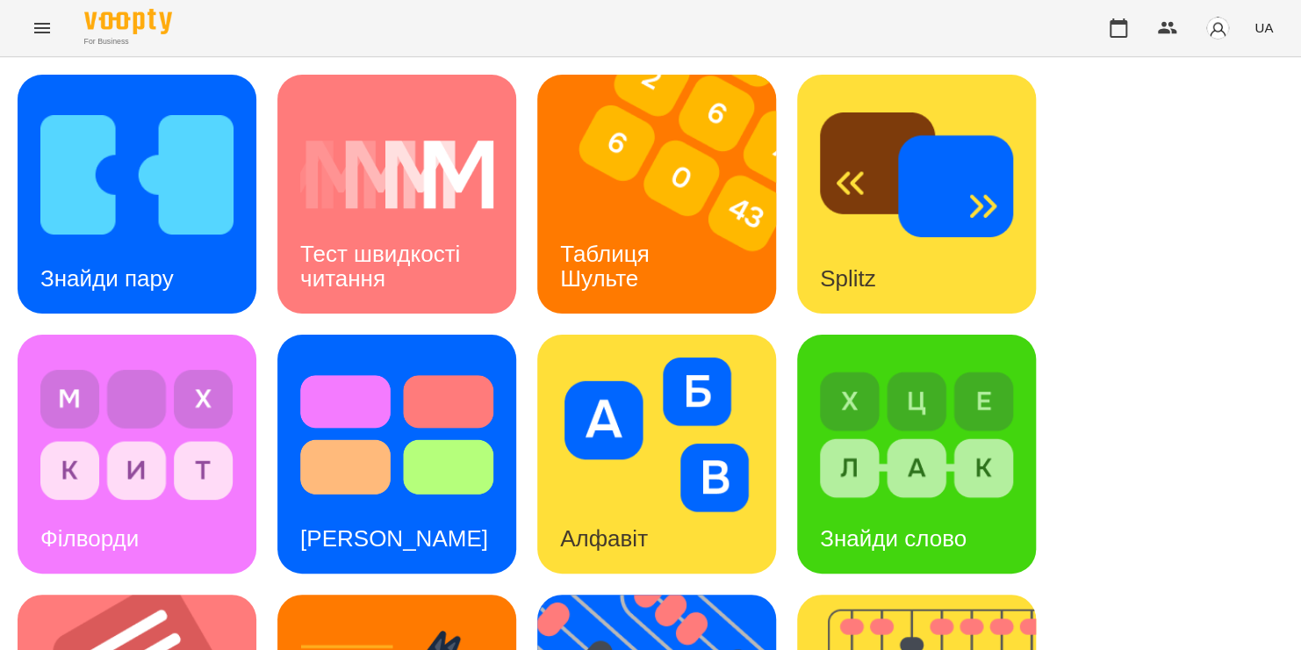
scroll to position [525, 0]
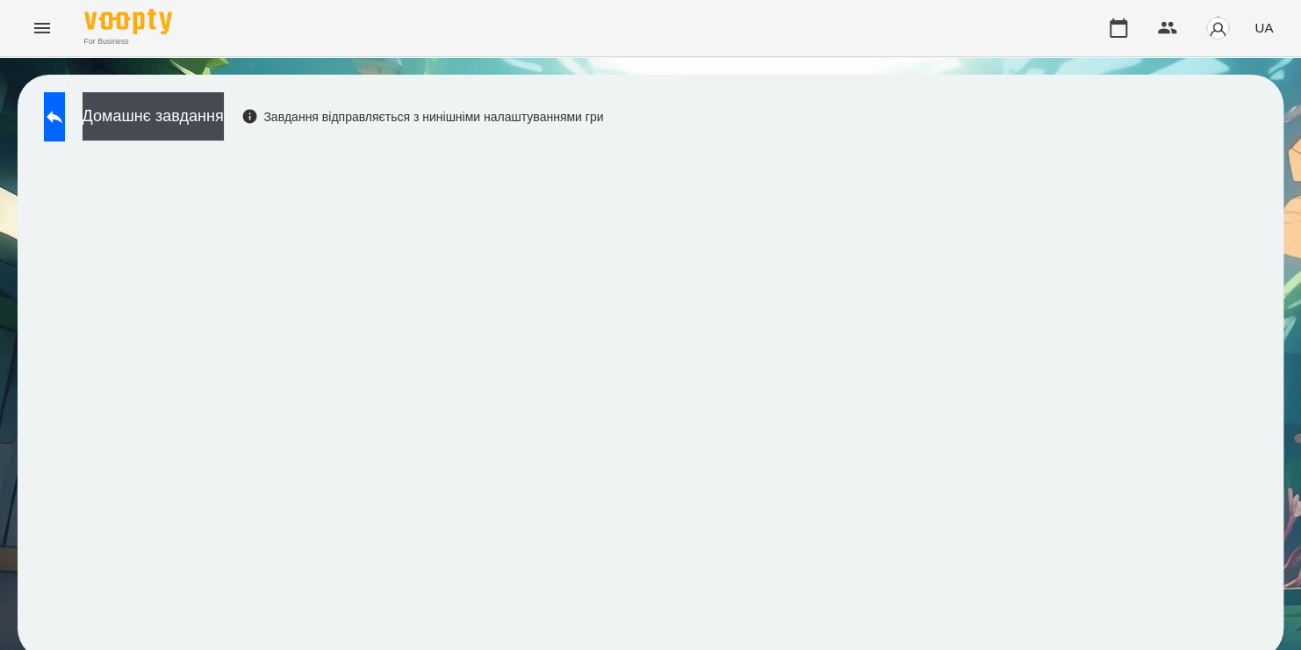
scroll to position [10, 0]
click at [65, 113] on icon at bounding box center [54, 116] width 21 height 21
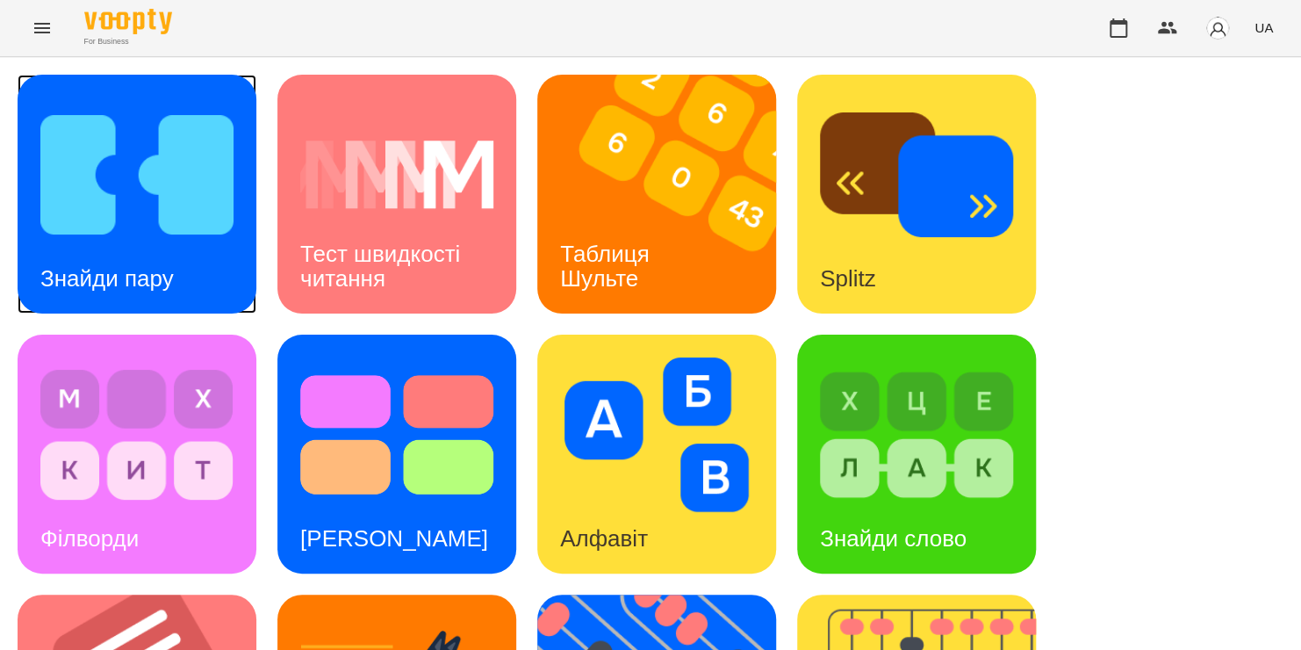
click at [148, 154] on img at bounding box center [136, 174] width 193 height 155
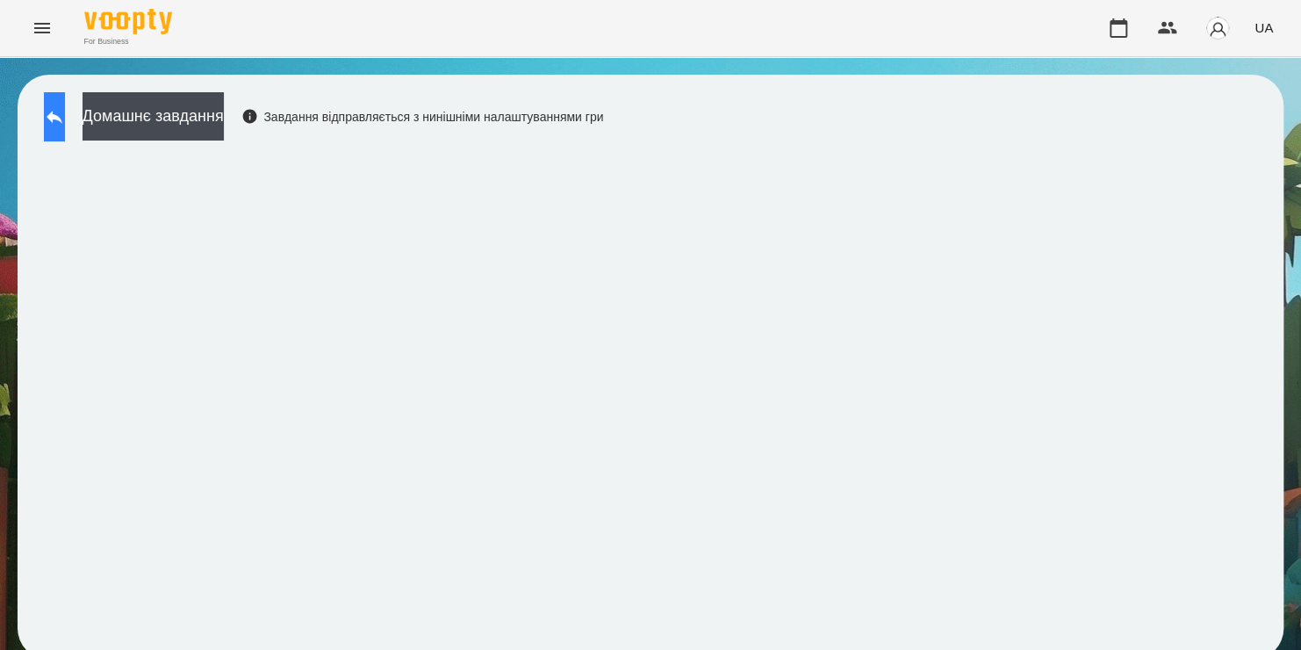
click at [62, 119] on icon at bounding box center [54, 116] width 21 height 21
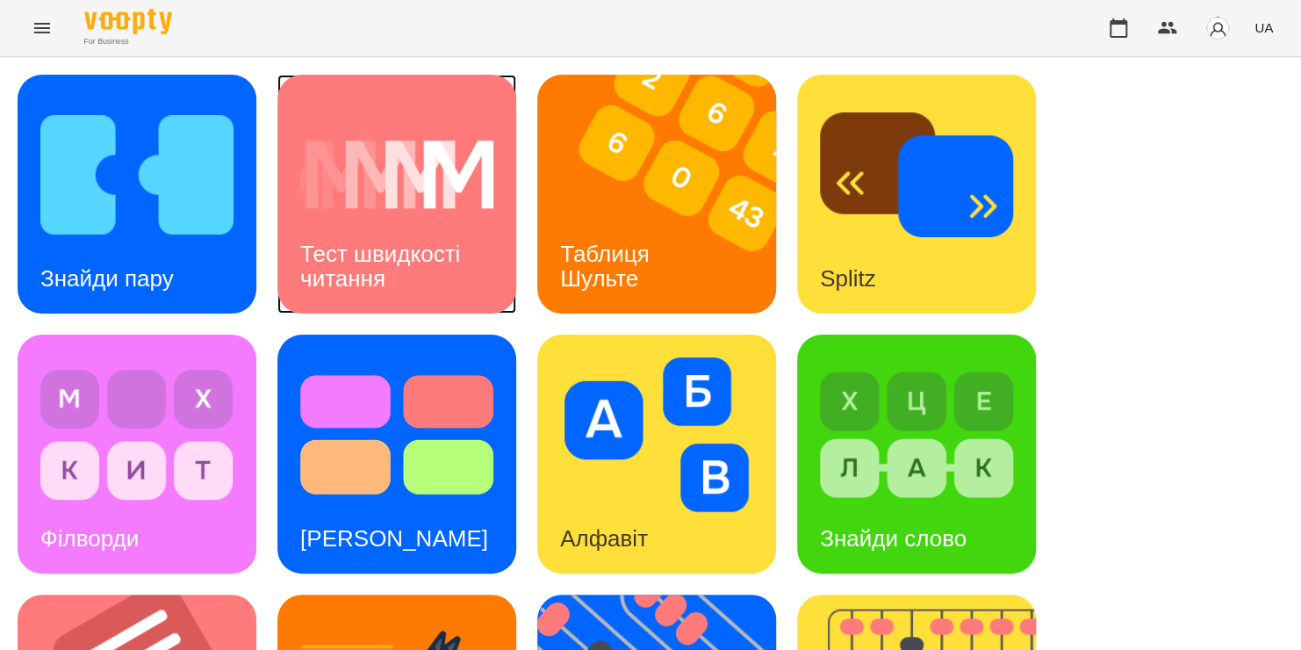
click at [459, 267] on div "Тест швидкості читання" at bounding box center [396, 267] width 239 height 94
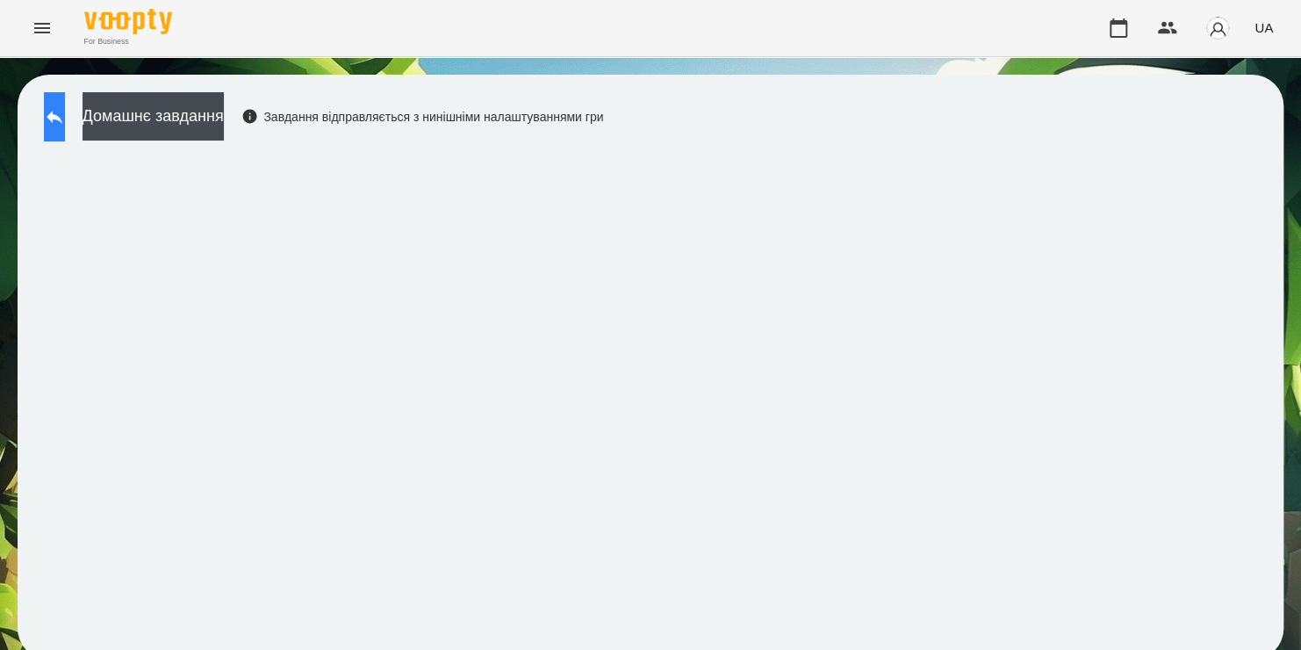
click at [65, 108] on icon at bounding box center [54, 116] width 21 height 21
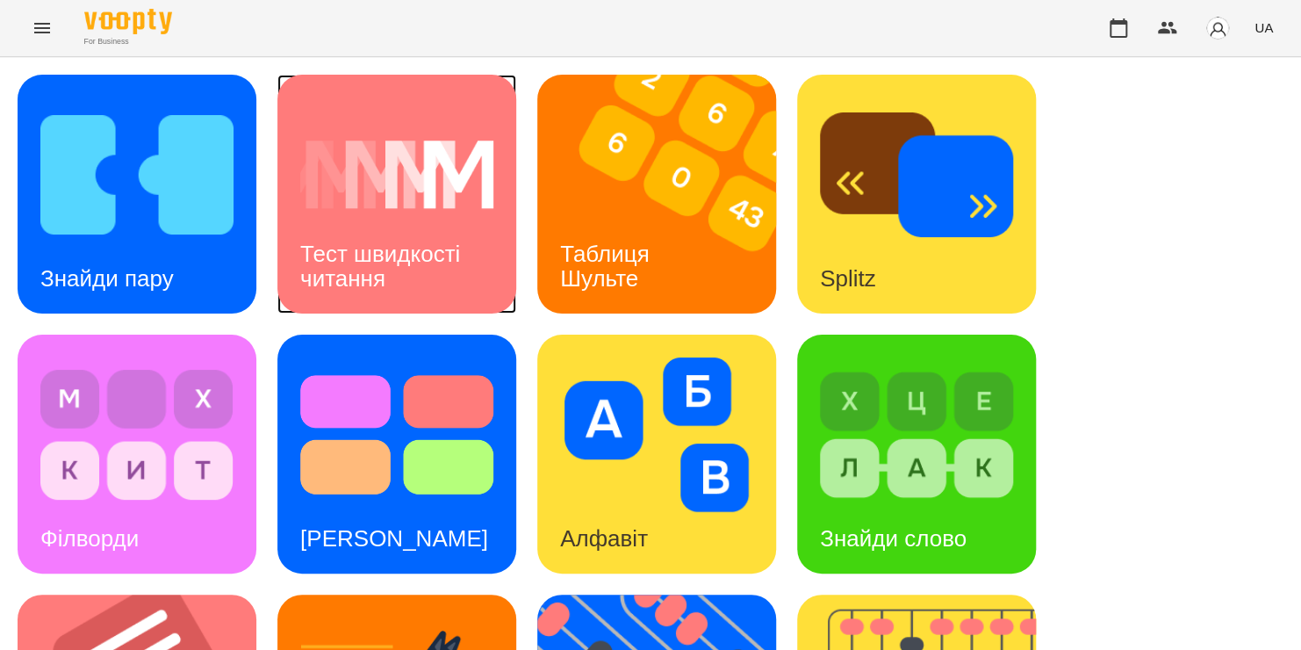
click at [418, 197] on img at bounding box center [396, 174] width 193 height 155
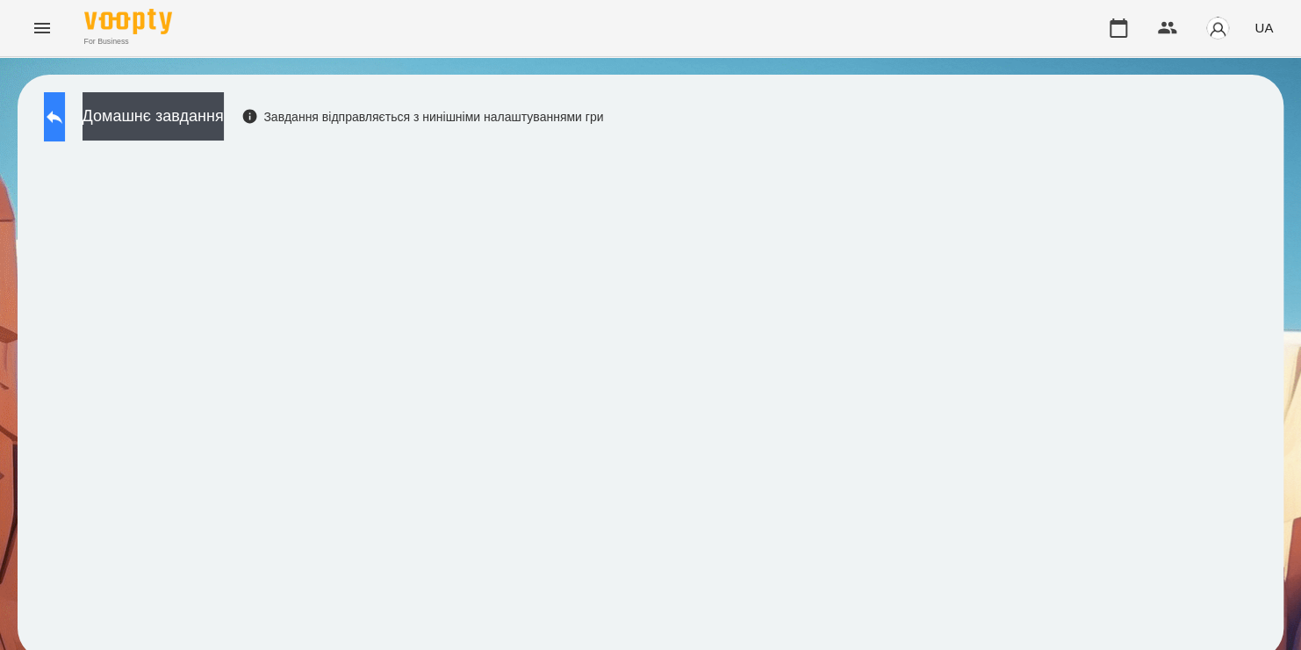
click at [65, 133] on button at bounding box center [54, 116] width 21 height 49
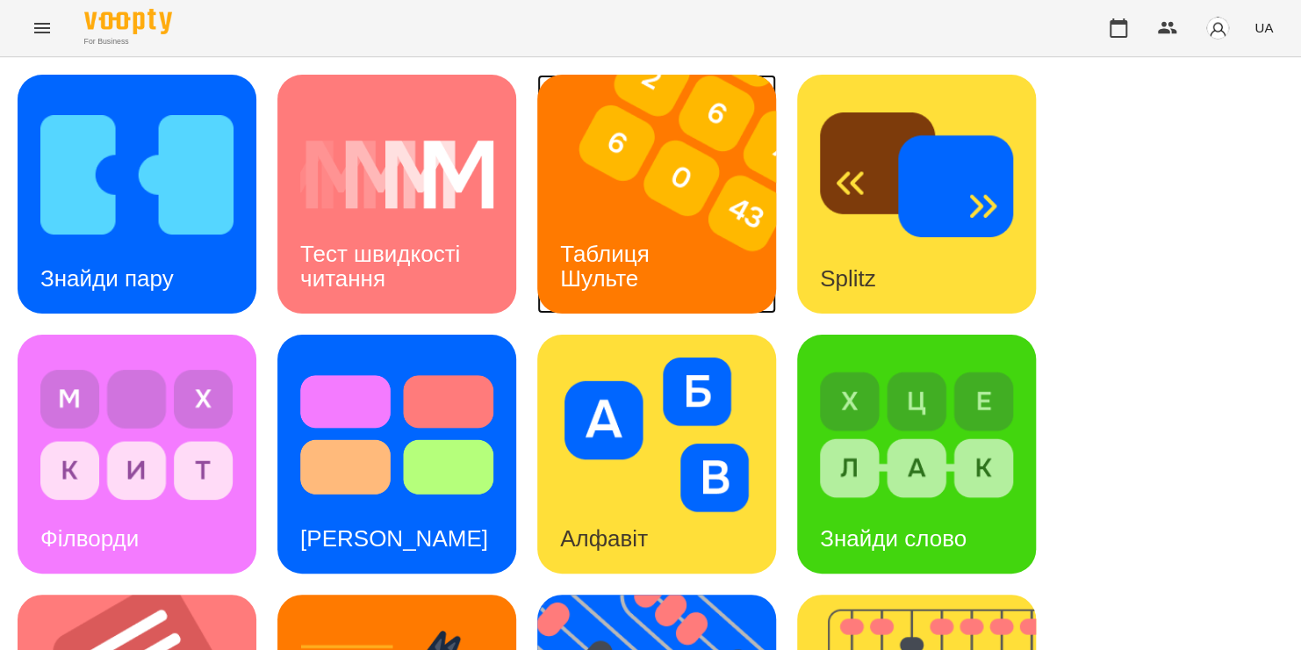
click at [630, 237] on div "Таблиця Шульте" at bounding box center [607, 267] width 141 height 94
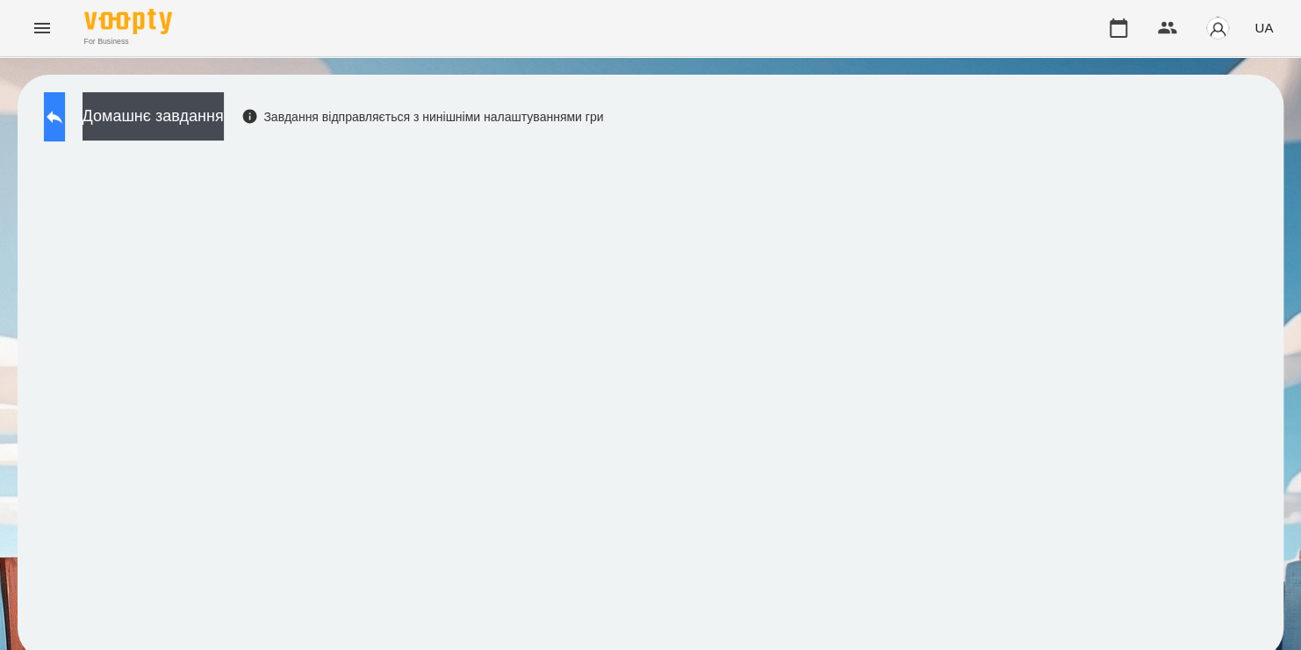
click at [65, 126] on button at bounding box center [54, 116] width 21 height 49
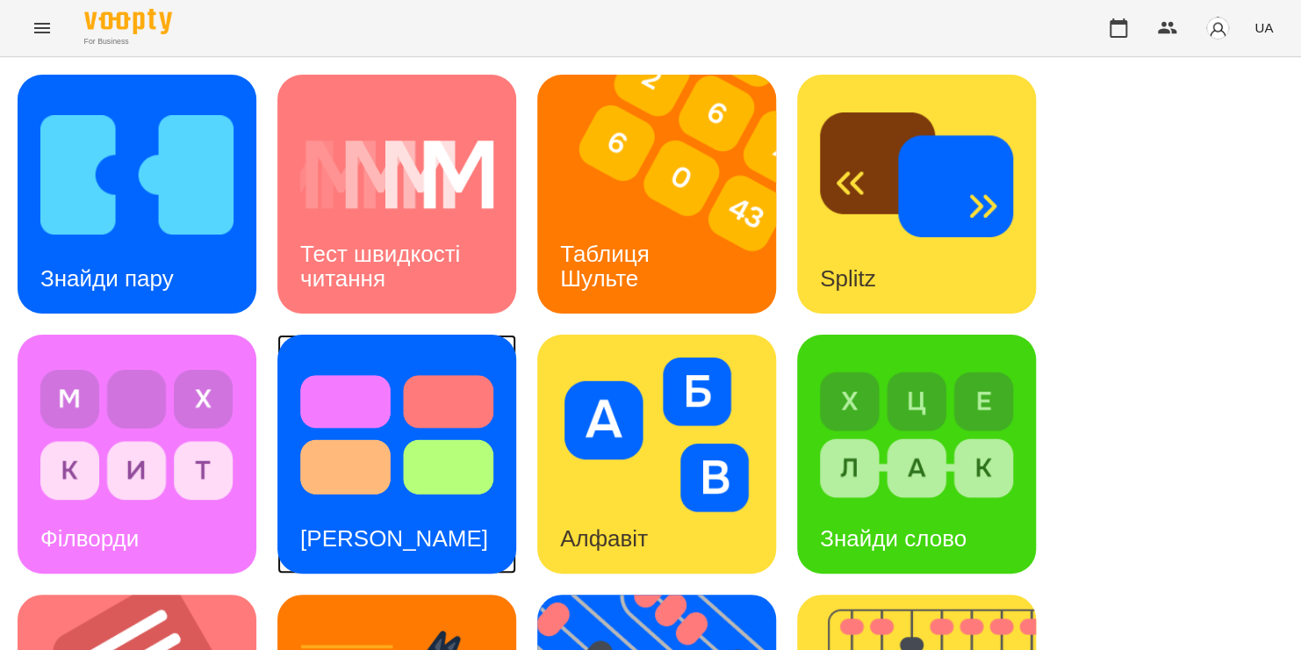
click at [398, 459] on img at bounding box center [396, 434] width 193 height 155
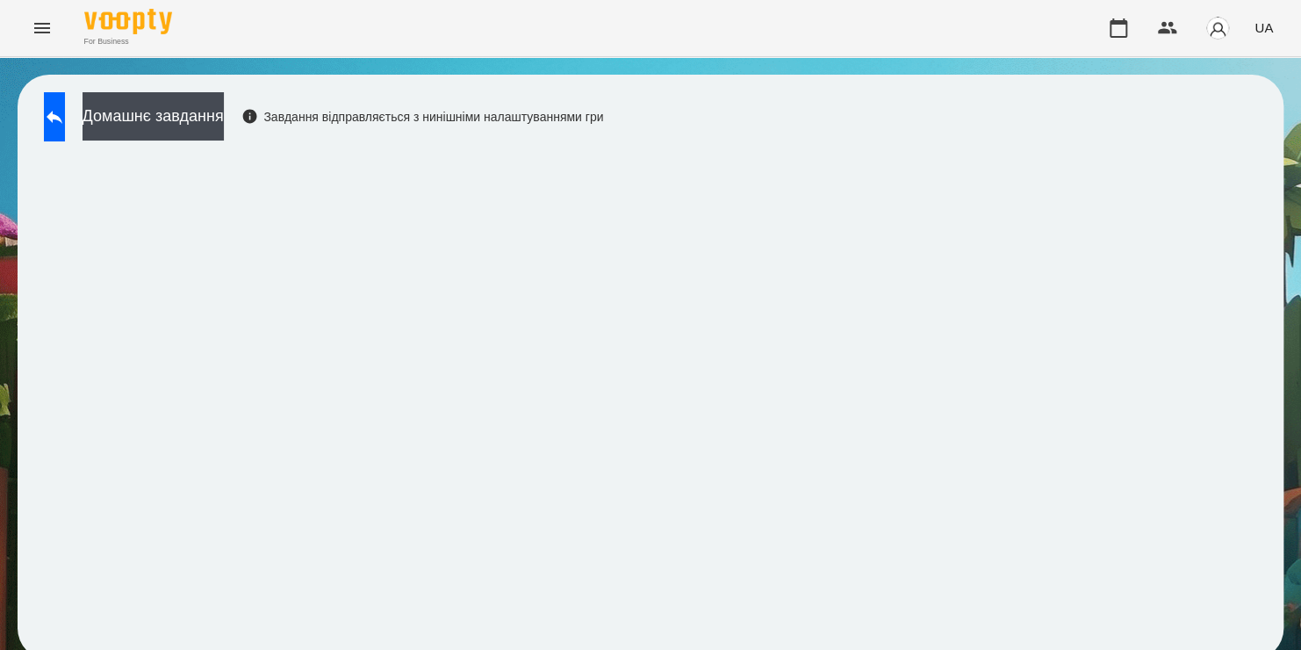
scroll to position [10, 0]
click at [1120, 25] on icon "button" at bounding box center [1119, 27] width 18 height 19
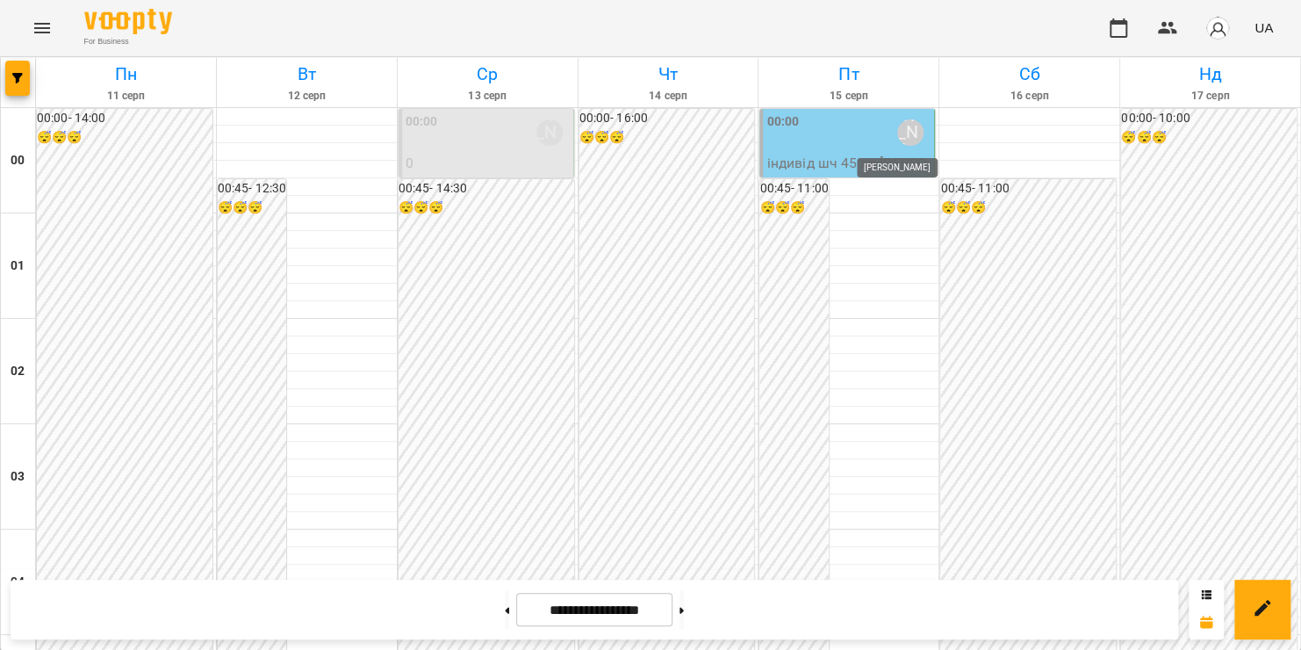
click at [910, 129] on div "[PERSON_NAME]" at bounding box center [910, 132] width 26 height 26
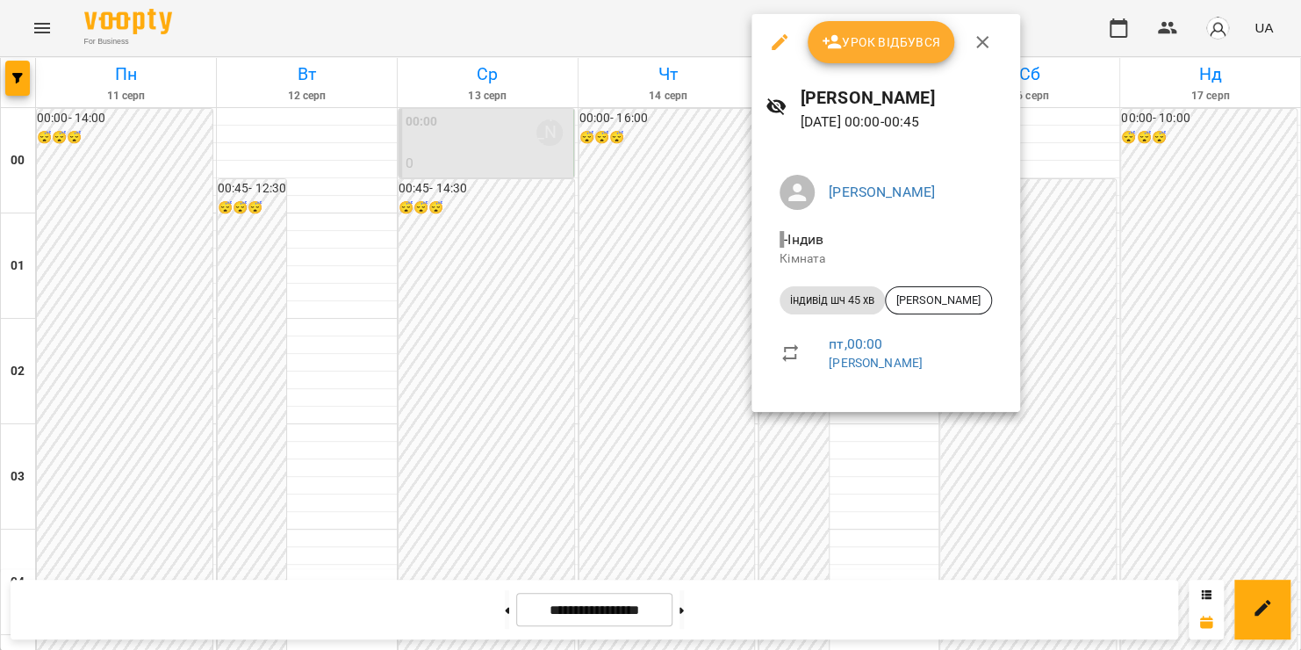
click at [882, 43] on span "Урок відбувся" at bounding box center [881, 42] width 119 height 21
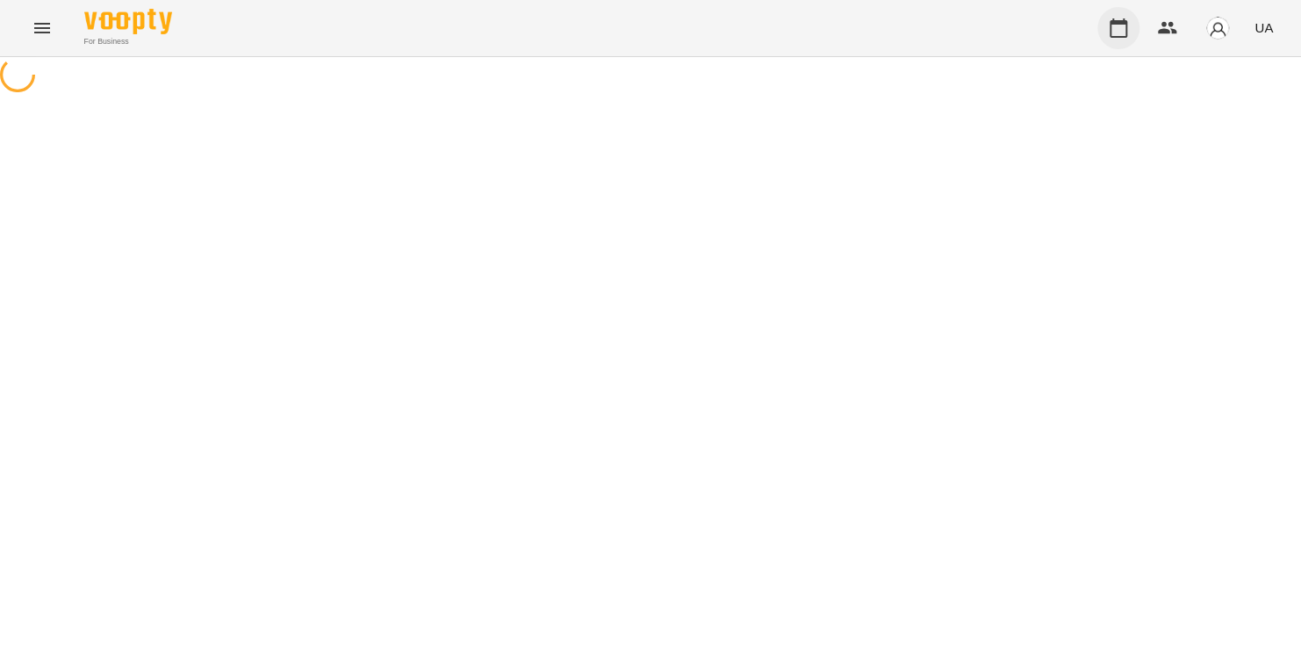
click at [1106, 25] on button "button" at bounding box center [1119, 28] width 42 height 42
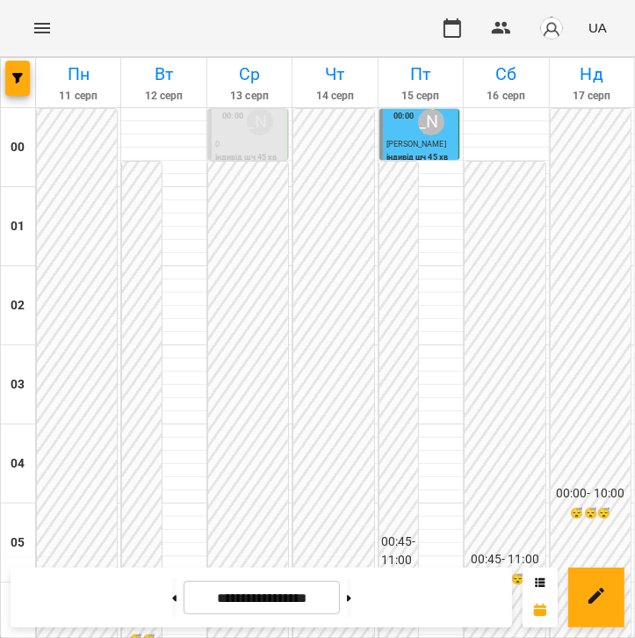
scroll to position [1445, 0]
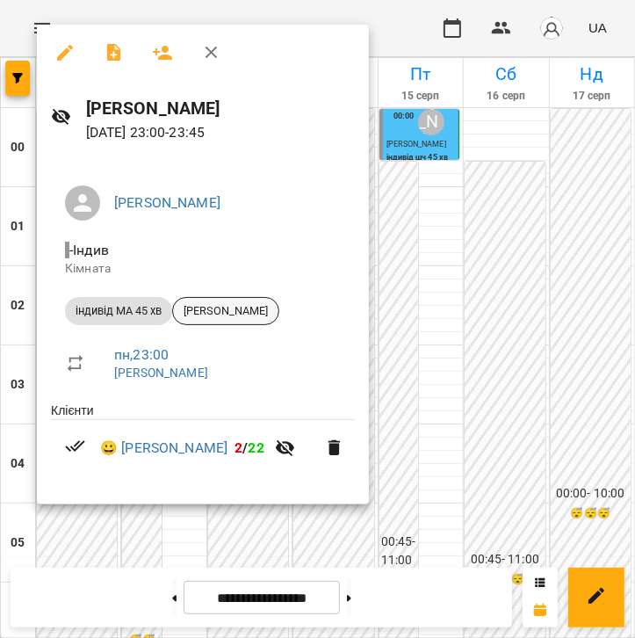
click at [243, 306] on span "[PERSON_NAME]" at bounding box center [225, 311] width 105 height 16
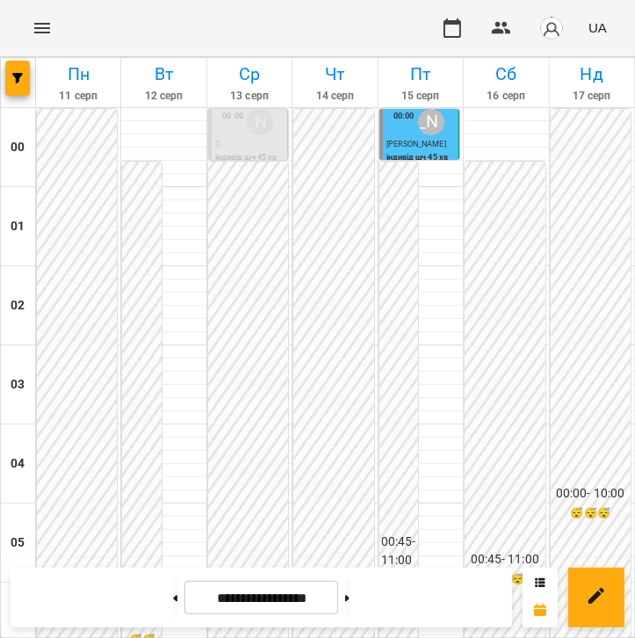
scroll to position [1099, 0]
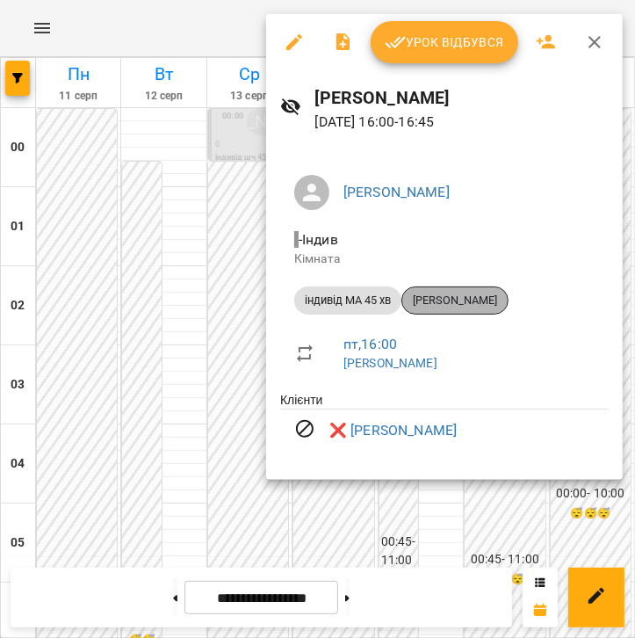
click at [437, 307] on span "[PERSON_NAME]" at bounding box center [454, 300] width 105 height 16
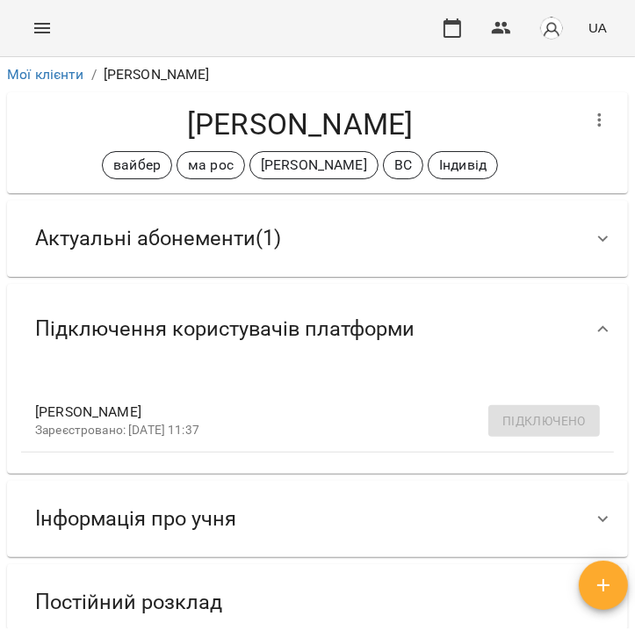
scroll to position [382, 0]
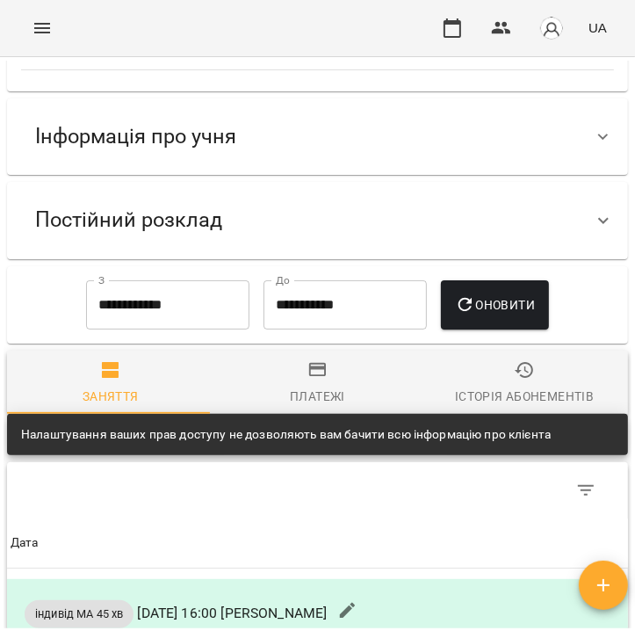
click at [312, 238] on div "Постійний розклад" at bounding box center [301, 219] width 561 height 55
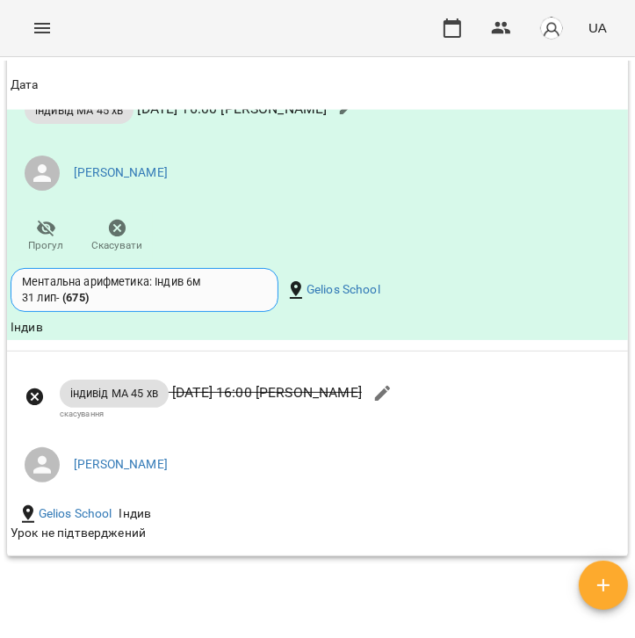
scroll to position [1387, 0]
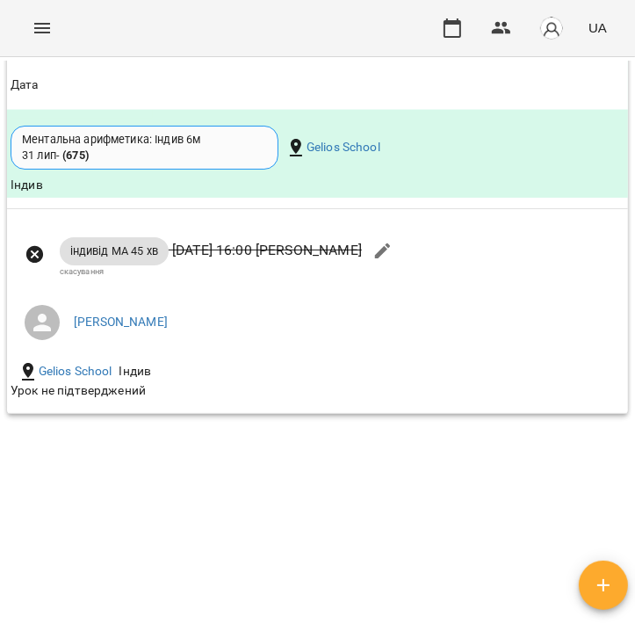
click at [126, 71] on th "Дата" at bounding box center [317, 85] width 621 height 49
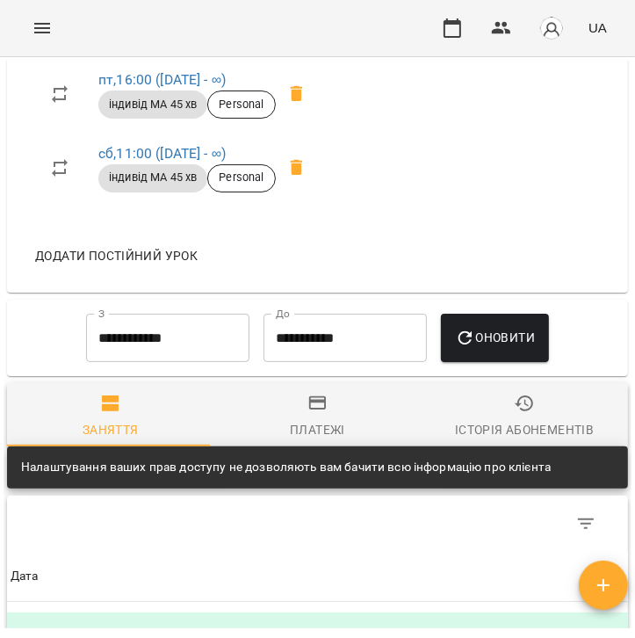
scroll to position [639, 0]
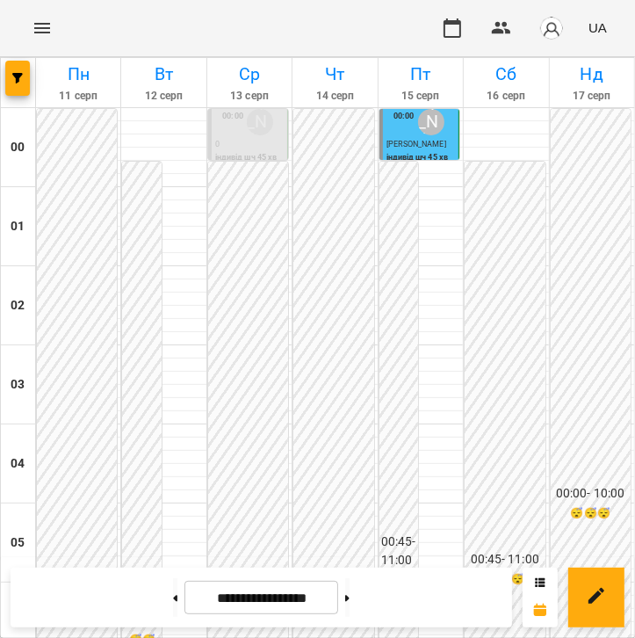
scroll to position [782, 0]
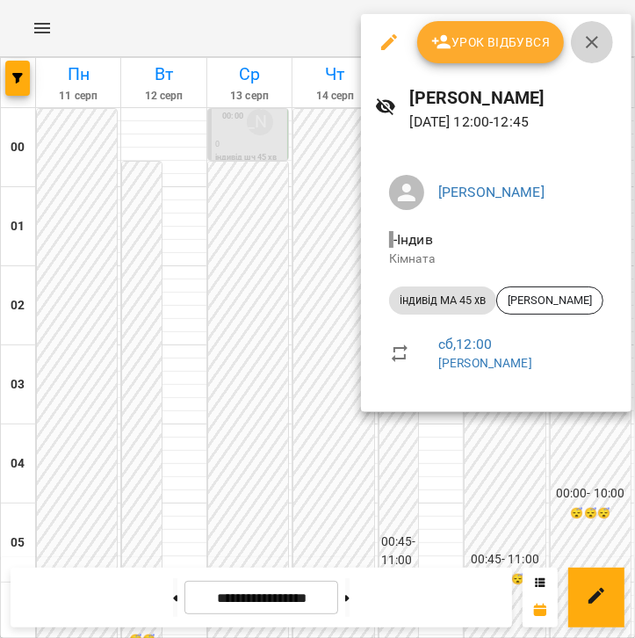
click at [594, 47] on icon "button" at bounding box center [592, 42] width 12 height 12
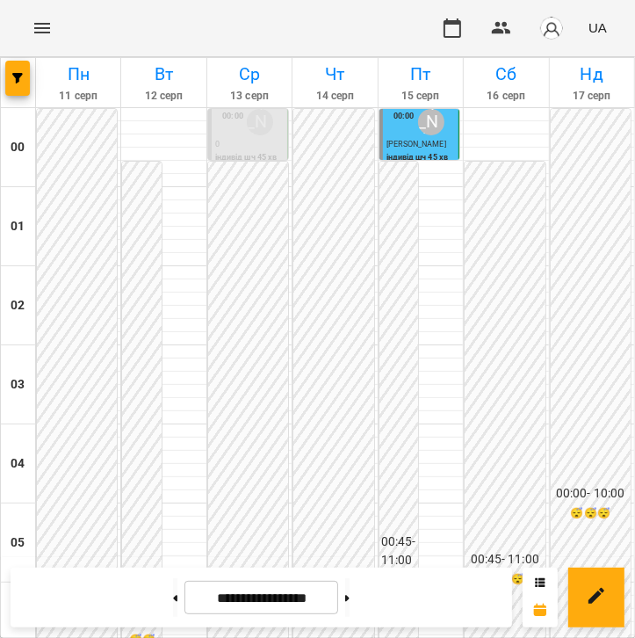
scroll to position [670, 0]
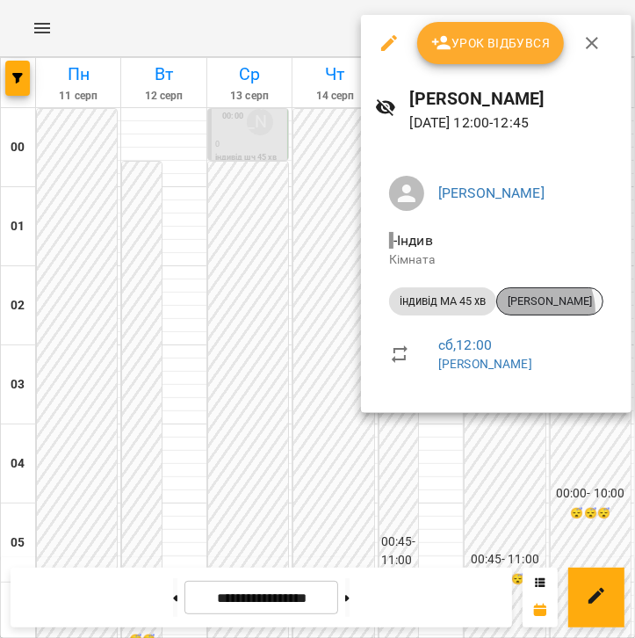
click at [532, 310] on div "[PERSON_NAME]" at bounding box center [549, 301] width 107 height 28
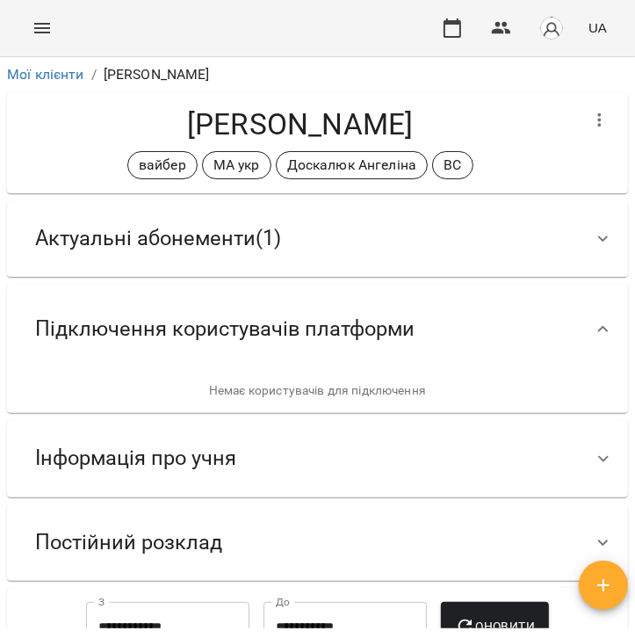
scroll to position [337, 0]
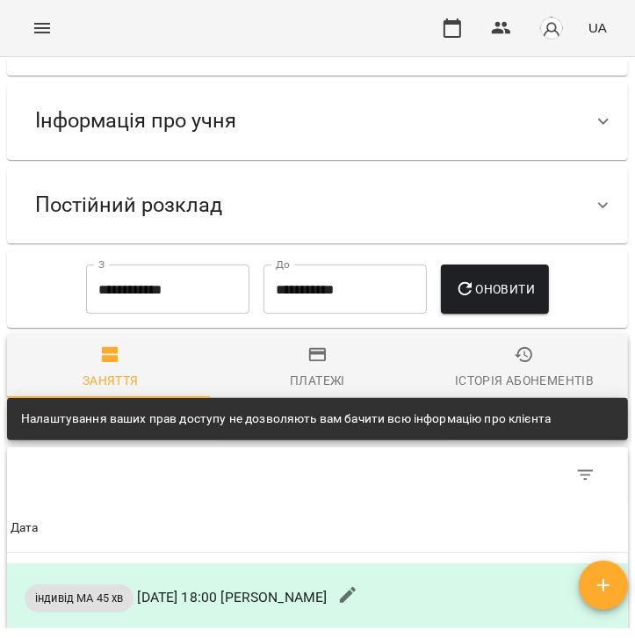
click at [345, 208] on div "Постійний розклад" at bounding box center [301, 204] width 561 height 55
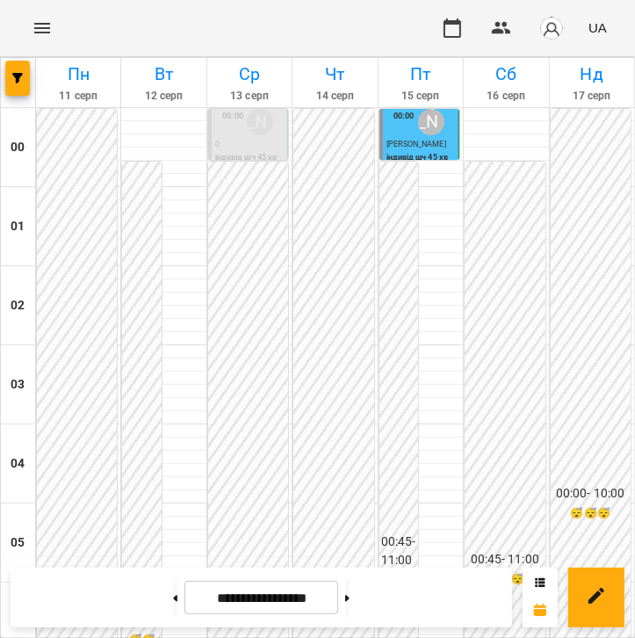
click at [377, 35] on div "For Business UA" at bounding box center [317, 28] width 635 height 56
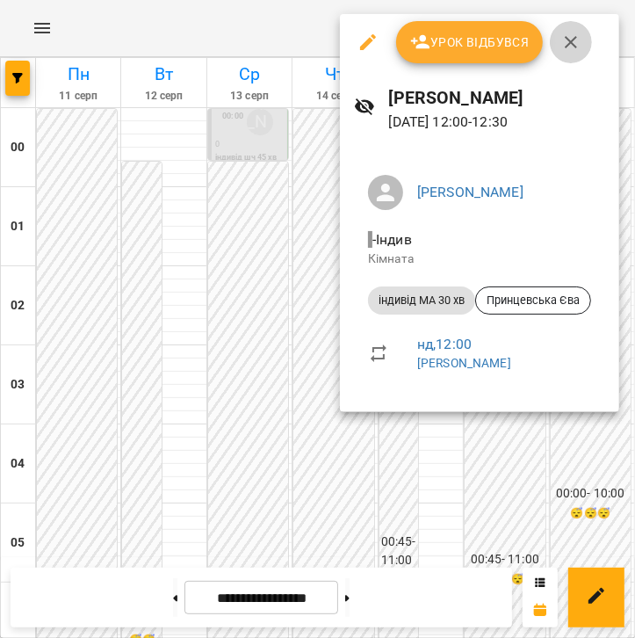
click at [569, 43] on icon "button" at bounding box center [571, 42] width 12 height 12
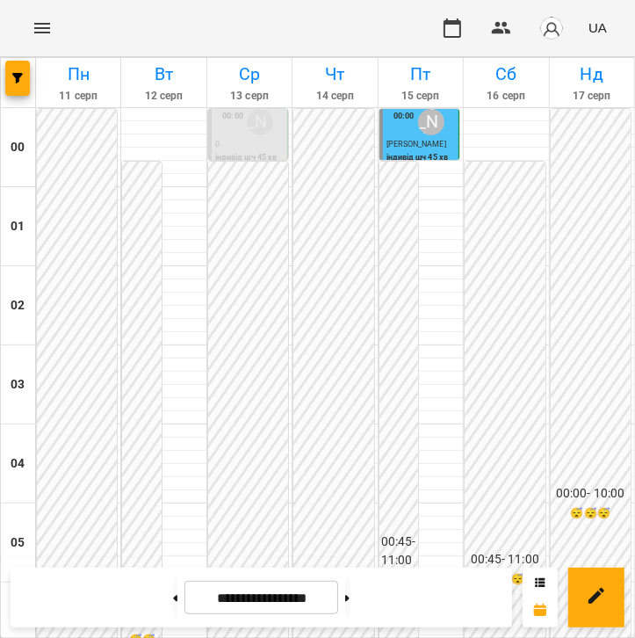
scroll to position [722, 0]
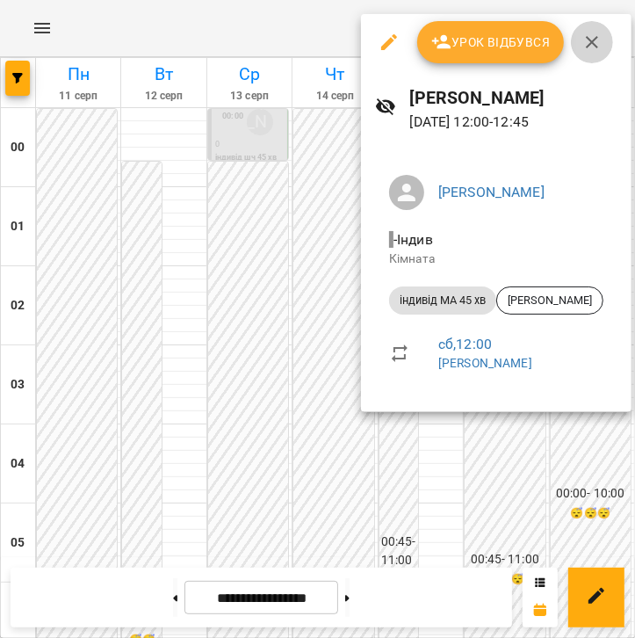
click at [588, 44] on icon "button" at bounding box center [592, 42] width 12 height 12
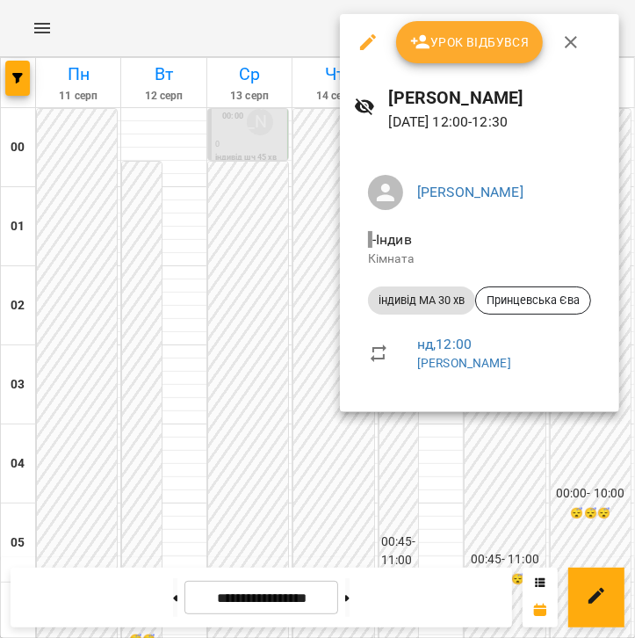
click at [229, 33] on div at bounding box center [317, 319] width 635 height 638
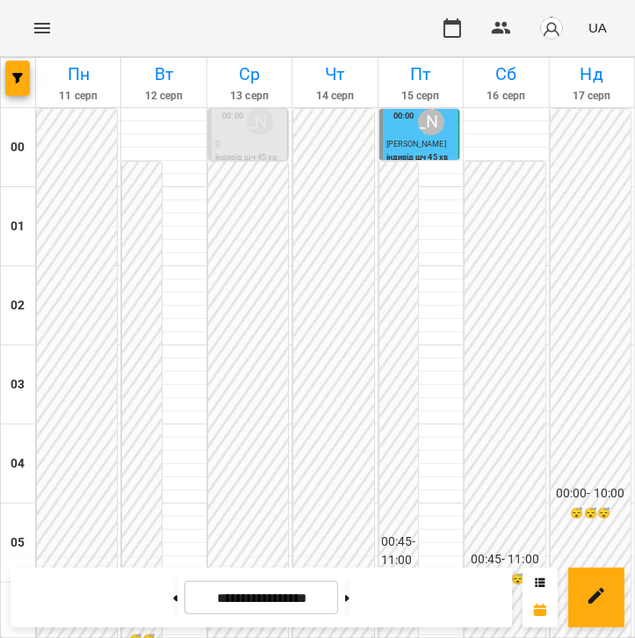
scroll to position [957, 0]
click at [378, 34] on div "For Business UA" at bounding box center [317, 28] width 635 height 56
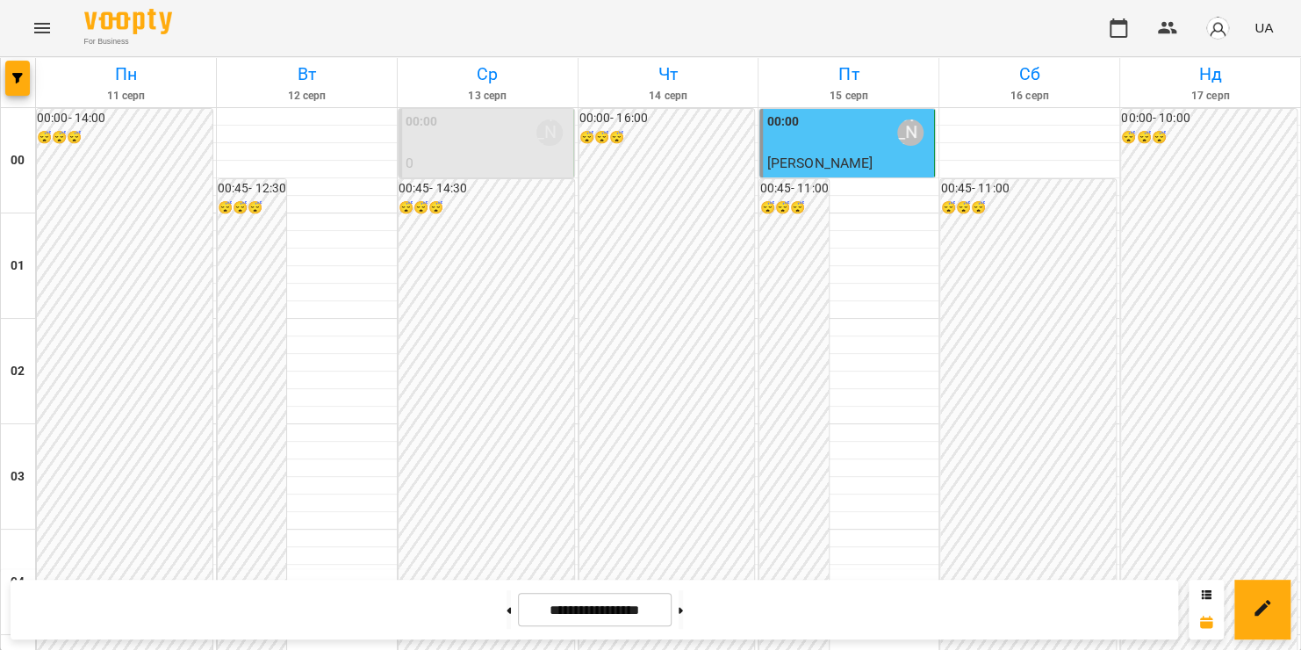
scroll to position [2055, 0]
